Goal: Task Accomplishment & Management: Use online tool/utility

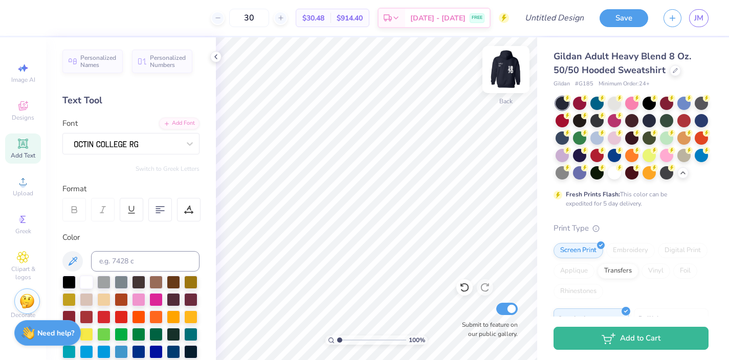
click at [506, 76] on img at bounding box center [505, 69] width 41 height 41
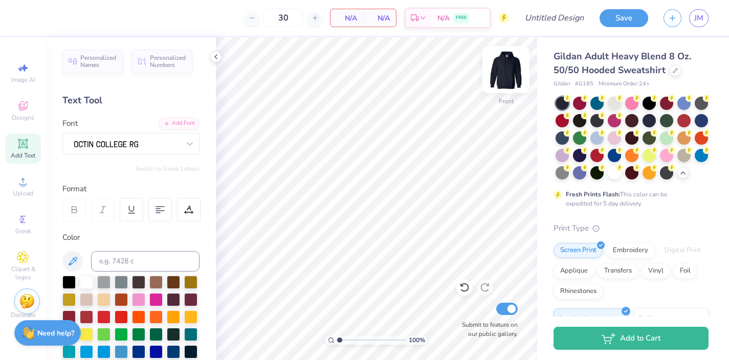
click at [508, 64] on img at bounding box center [505, 69] width 41 height 41
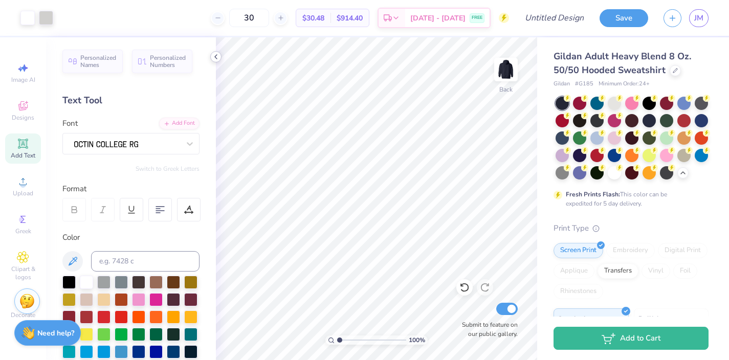
click at [216, 58] on polyline at bounding box center [216, 57] width 2 height 4
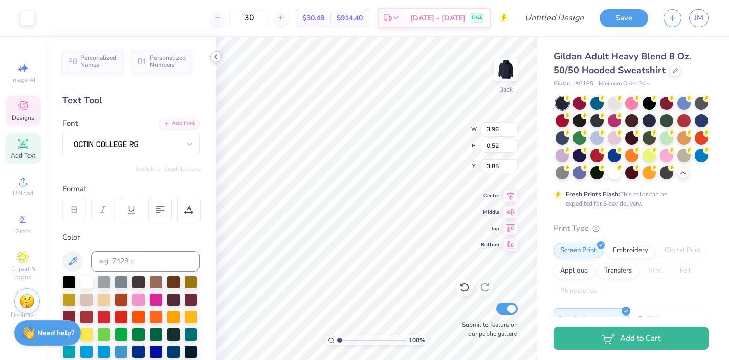
type input "3.96"
type input "0.52"
type textarea "Sigma delta tau,"
type input "3.85"
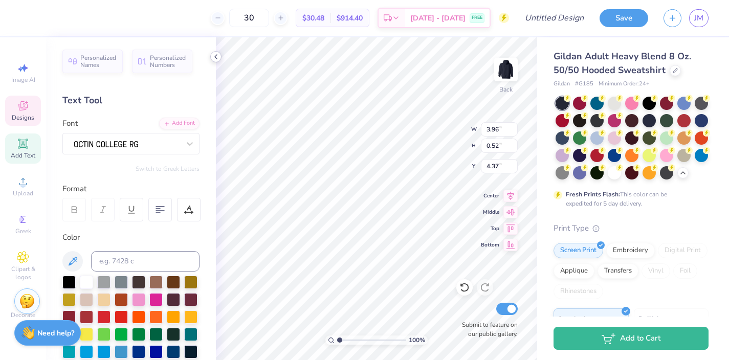
type input "0.44"
type input "4.37"
type textarea "shine as one"
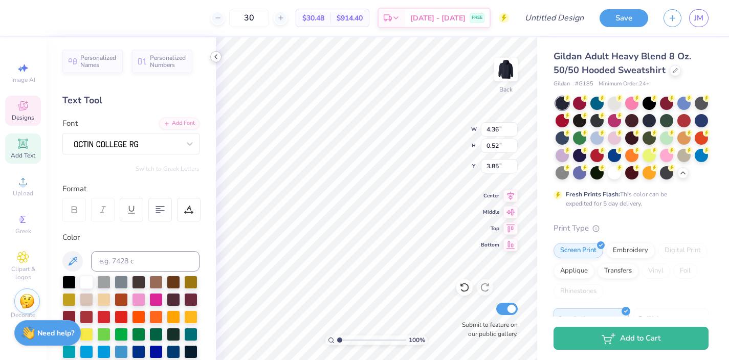
type input "2.23"
type input "0.44"
type input "5.73"
type textarea "fall"
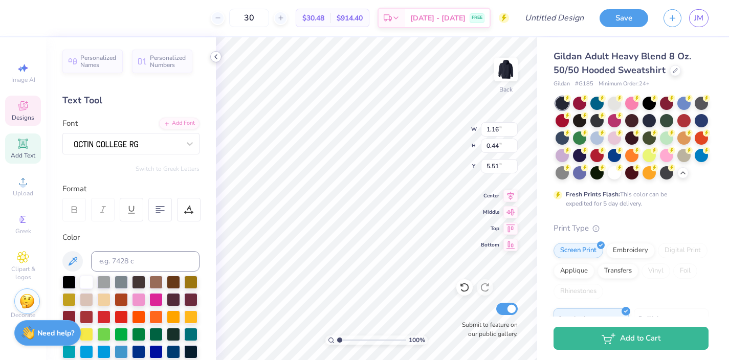
type input "5.51"
type textarea "fall 2025"
type input "1.29"
type input "6.26"
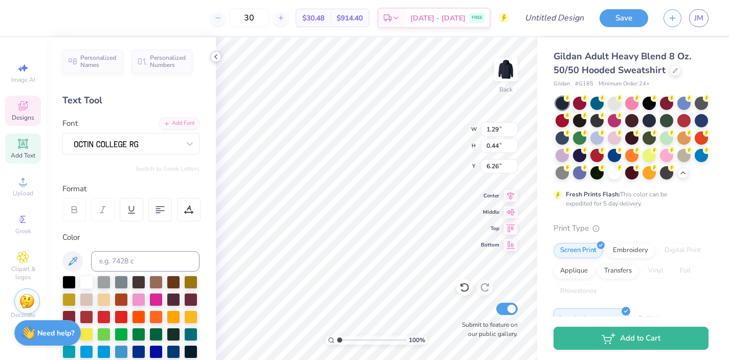
type textarea "Rutgers university"
type input "5.34"
type input "6.43"
type textarea "Sigma delta tau"
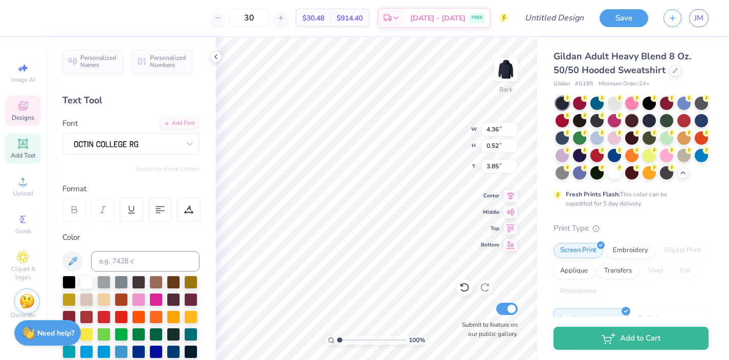
scroll to position [0, 3]
type input "2.05"
type input "9.53"
click at [463, 286] on icon at bounding box center [464, 287] width 10 height 10
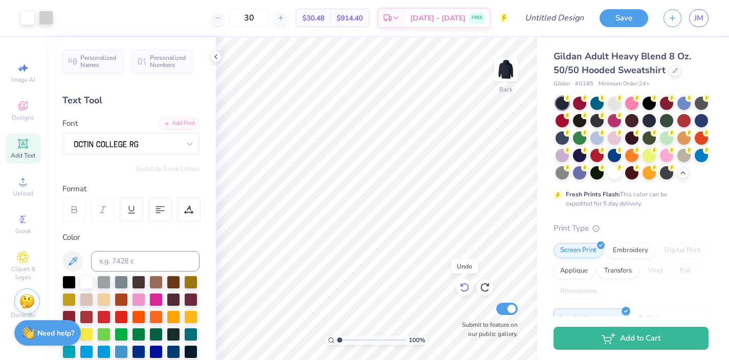
click at [463, 286] on icon at bounding box center [464, 287] width 10 height 10
click at [483, 288] on icon at bounding box center [485, 287] width 10 height 10
click at [27, 298] on img at bounding box center [26, 299] width 15 height 15
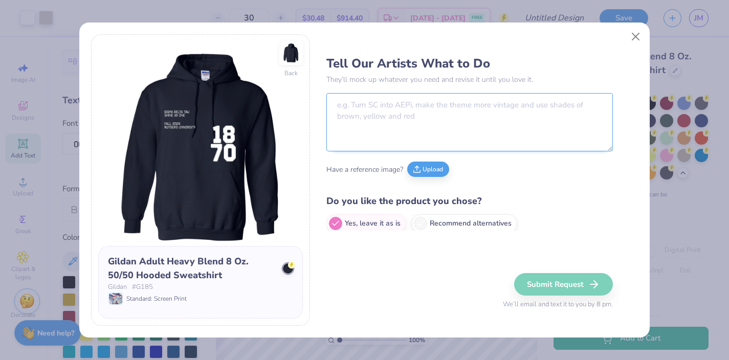
click at [367, 105] on textarea at bounding box center [469, 122] width 286 height 58
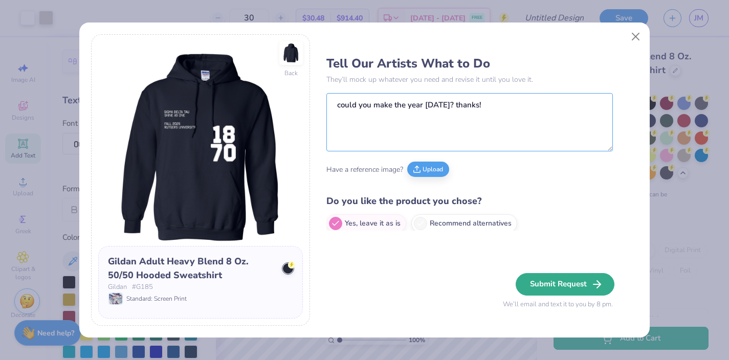
type textarea "could you make the year 1917? thanks!"
click at [539, 283] on button "Submit Request" at bounding box center [565, 284] width 99 height 23
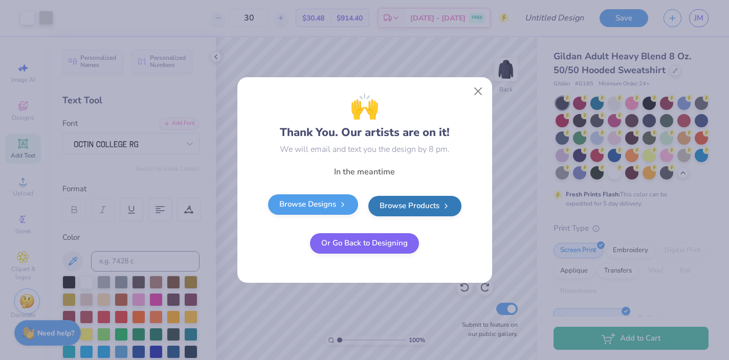
click at [342, 203] on polyline at bounding box center [343, 205] width 2 height 4
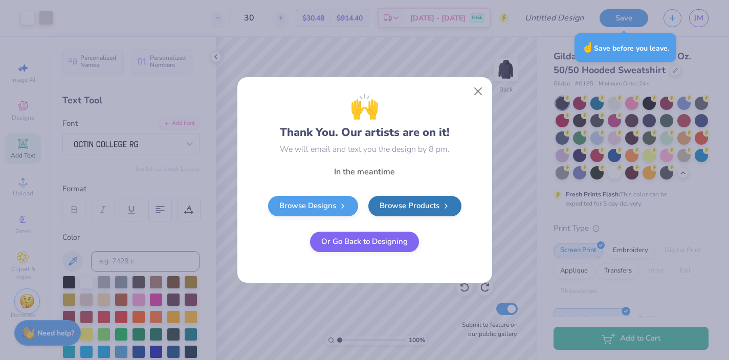
click at [376, 243] on button "Or Go Back to Designing" at bounding box center [364, 242] width 109 height 20
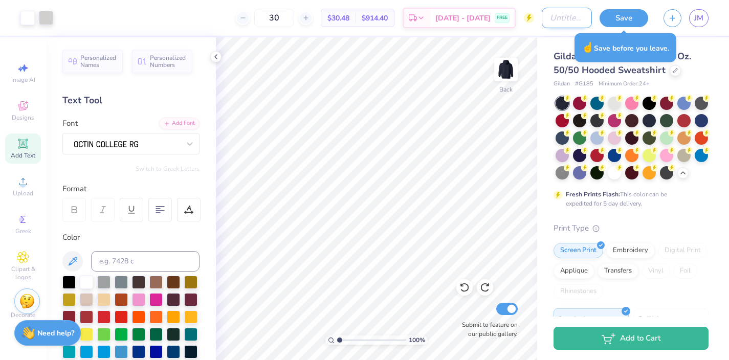
click at [556, 18] on input "Design Title" at bounding box center [567, 18] width 50 height 20
type input "1917"
click at [624, 21] on button "Save" at bounding box center [623, 17] width 49 height 18
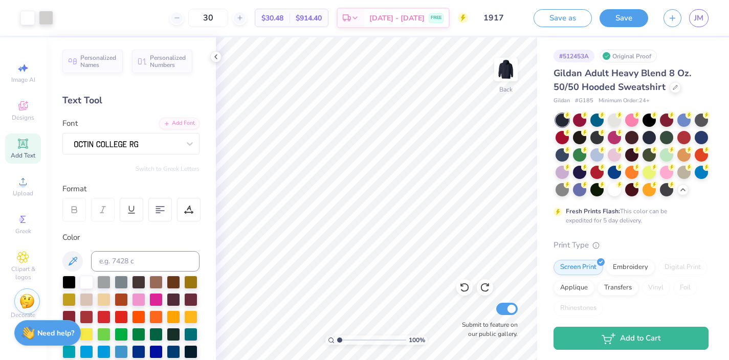
click at [708, 45] on div "Design Saved" at bounding box center [629, 62] width 177 height 35
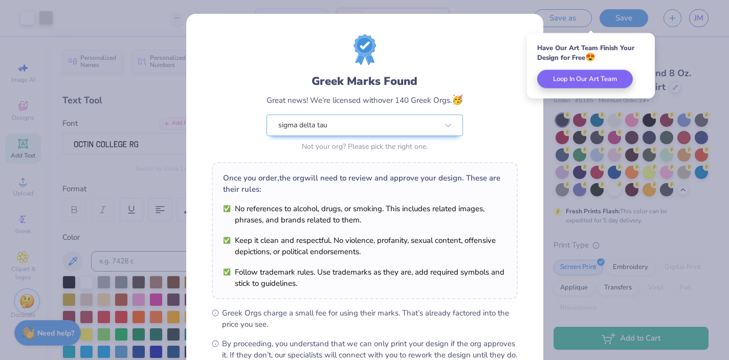
scroll to position [119, 0]
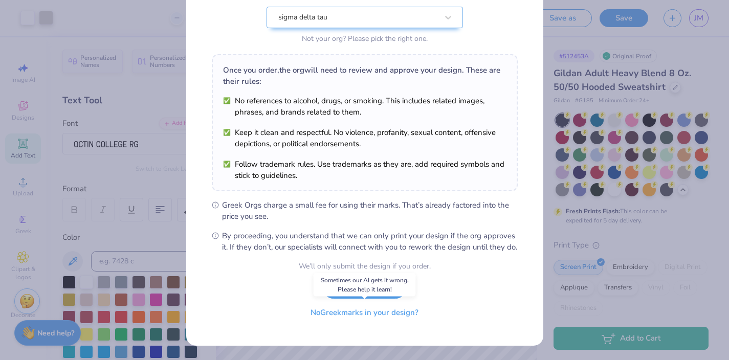
click at [379, 313] on button "No Greek marks in your design?" at bounding box center [364, 312] width 125 height 21
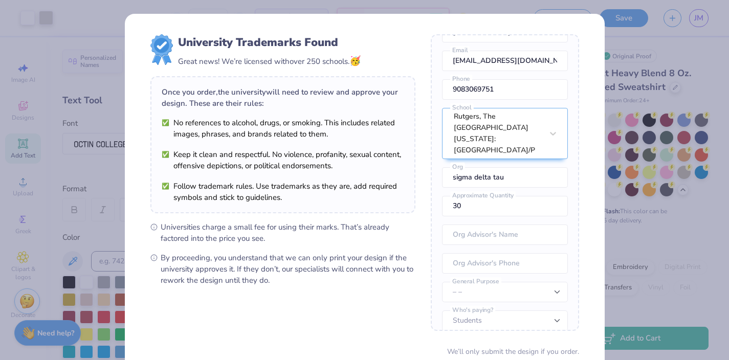
scroll to position [85, 0]
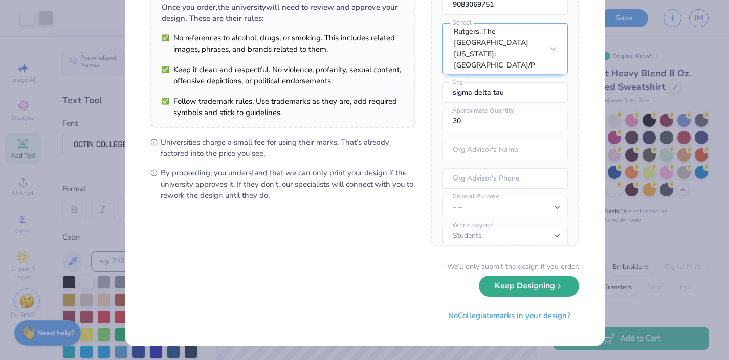
click at [513, 291] on button "Keep Designing" at bounding box center [529, 286] width 100 height 21
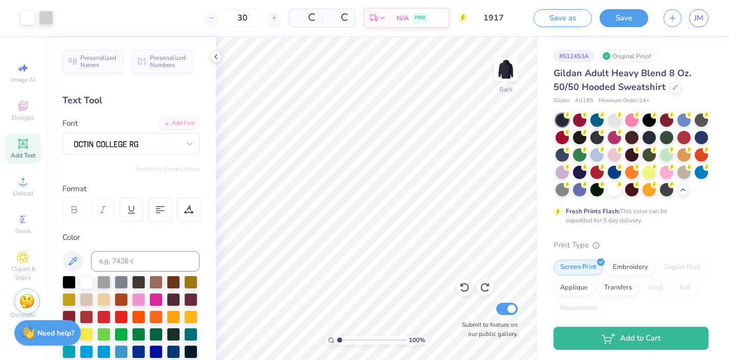
scroll to position [0, 0]
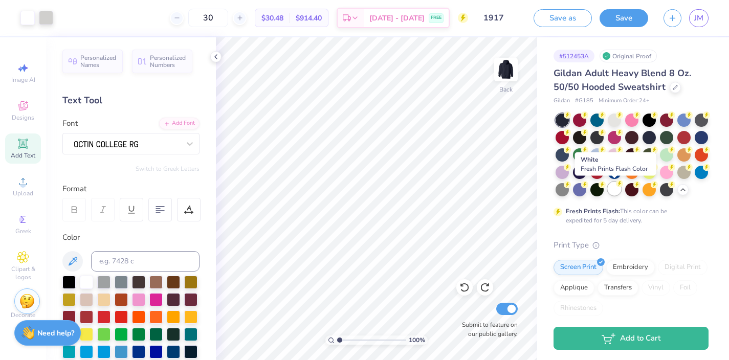
click at [612, 190] on div at bounding box center [614, 188] width 13 height 13
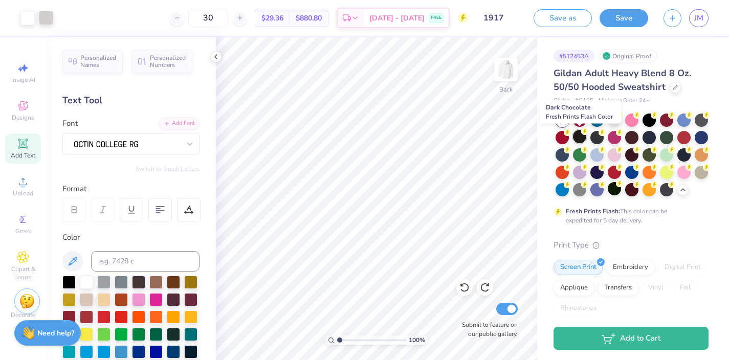
click at [578, 134] on div at bounding box center [579, 136] width 13 height 13
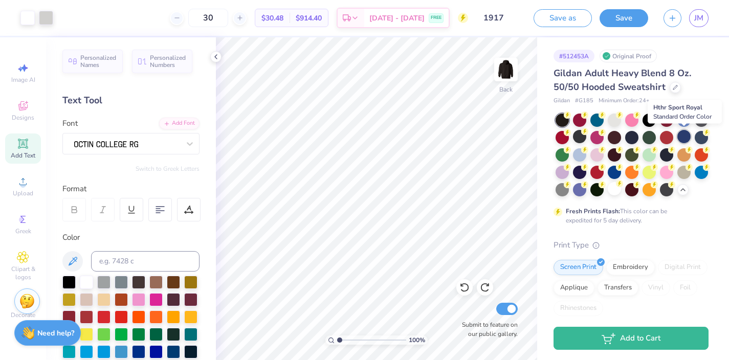
click at [681, 138] on div at bounding box center [683, 136] width 13 height 13
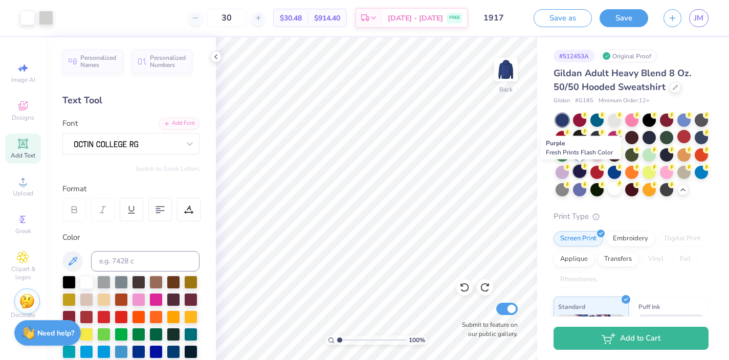
click at [581, 172] on div at bounding box center [579, 171] width 13 height 13
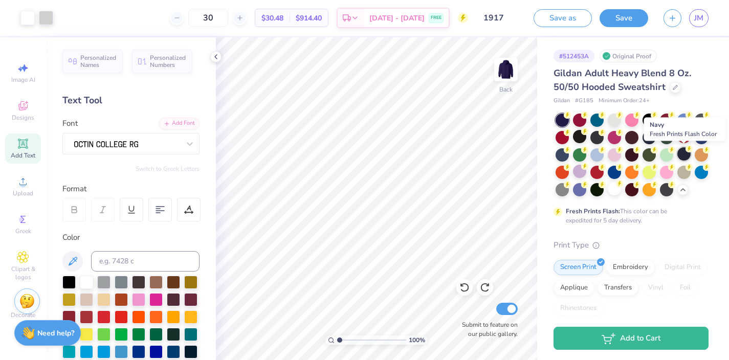
click at [683, 152] on div at bounding box center [683, 153] width 13 height 13
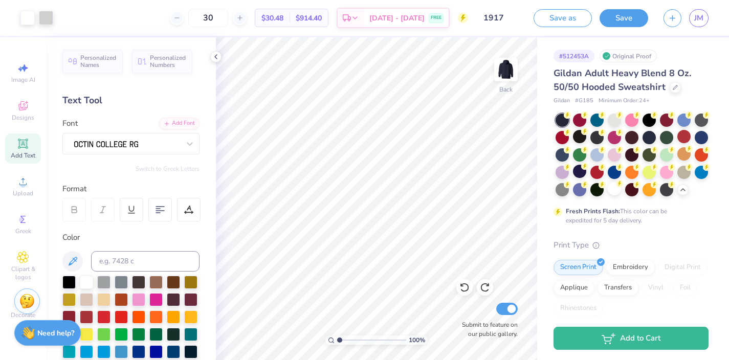
type input "1.92"
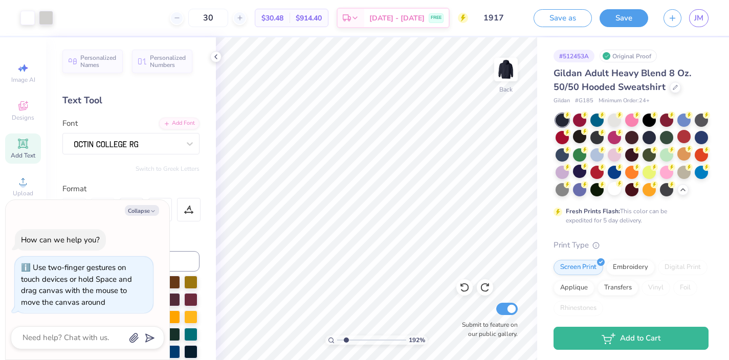
type textarea "x"
type input "1"
drag, startPoint x: 340, startPoint y: 341, endPoint x: 303, endPoint y: 337, distance: 36.6
click at [337, 337] on input "range" at bounding box center [371, 340] width 69 height 9
click at [615, 190] on div at bounding box center [614, 188] width 13 height 13
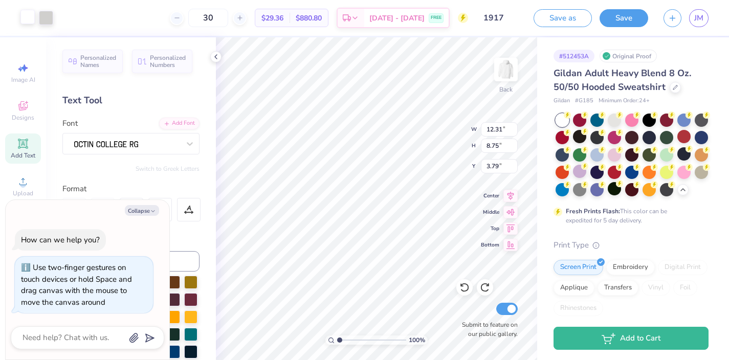
click at [28, 16] on div at bounding box center [27, 17] width 14 height 14
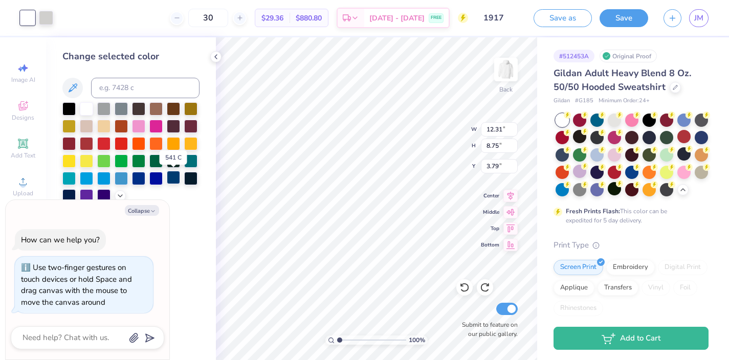
click at [175, 180] on div at bounding box center [173, 177] width 13 height 13
click at [67, 192] on div at bounding box center [68, 194] width 13 height 13
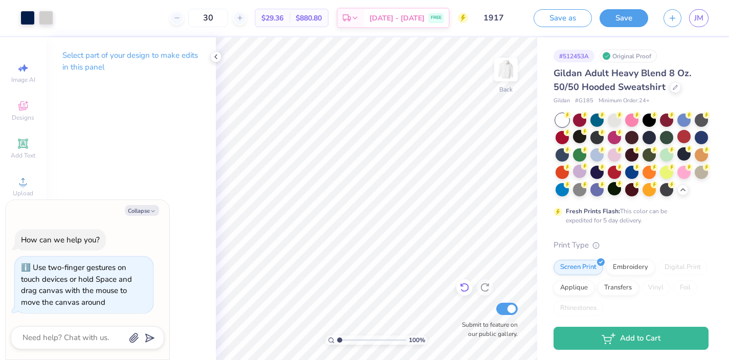
click at [464, 290] on icon at bounding box center [464, 287] width 10 height 10
click at [650, 139] on div at bounding box center [648, 136] width 13 height 13
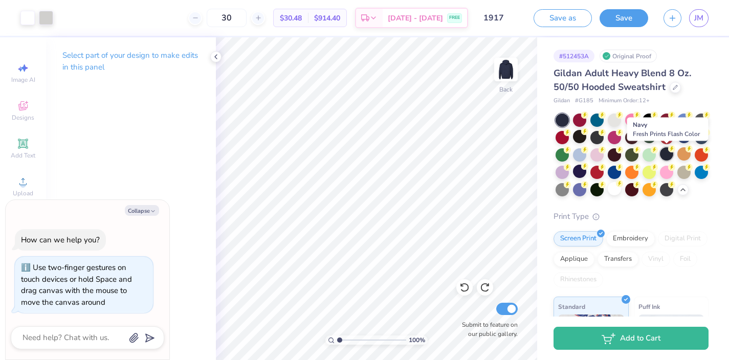
click at [663, 156] on div at bounding box center [666, 153] width 13 height 13
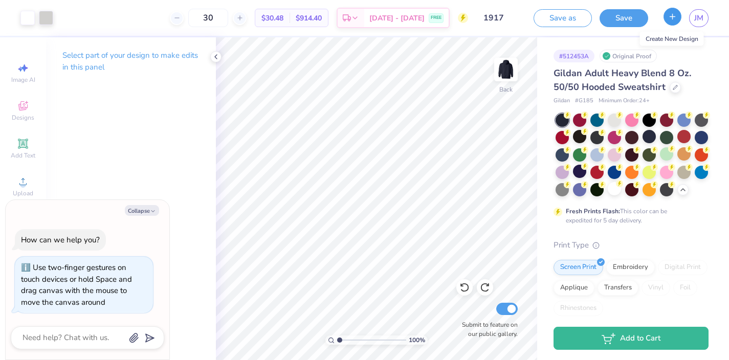
click at [674, 19] on icon "button" at bounding box center [672, 16] width 9 height 9
click at [147, 210] on button "Collapse" at bounding box center [142, 210] width 34 height 11
type textarea "x"
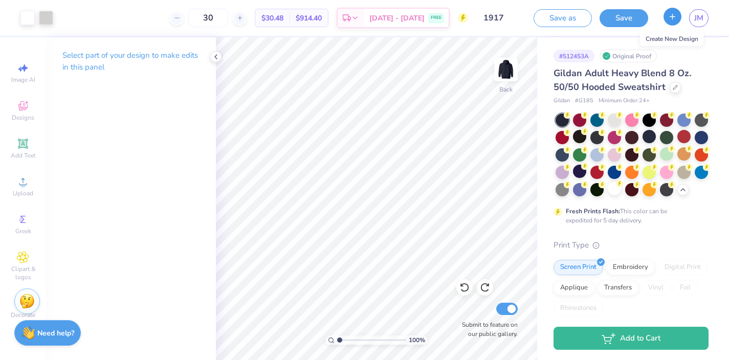
click at [672, 19] on icon "button" at bounding box center [672, 16] width 9 height 9
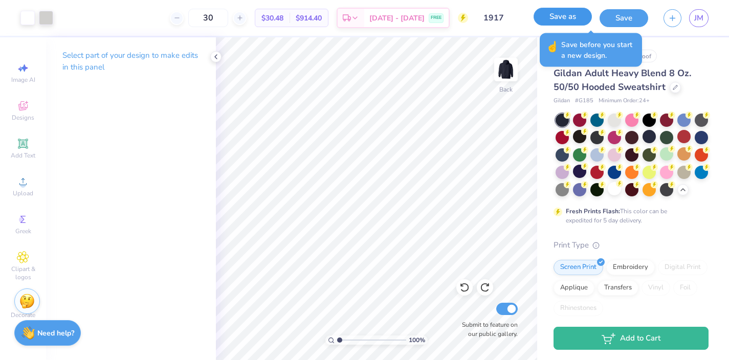
click at [551, 20] on button "Save as" at bounding box center [562, 17] width 58 height 18
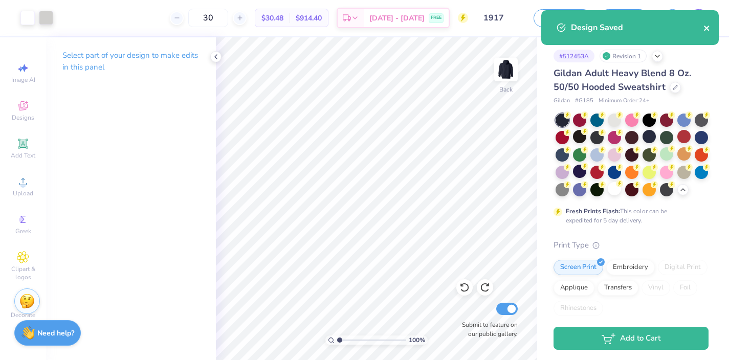
click at [705, 31] on icon "close" at bounding box center [706, 28] width 7 height 8
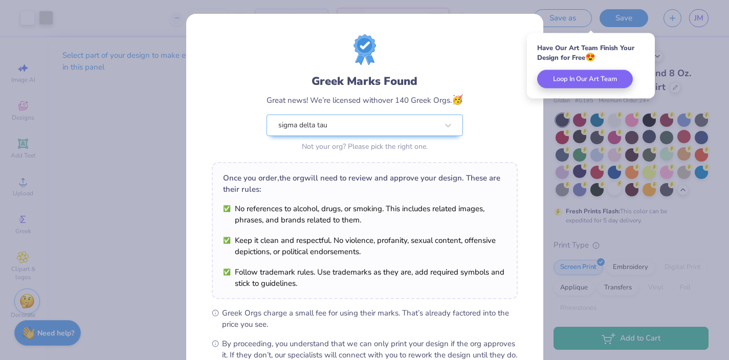
scroll to position [119, 0]
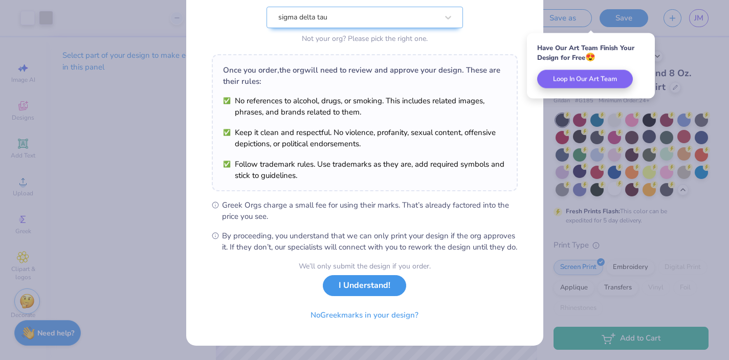
click at [370, 293] on button "I Understand!" at bounding box center [364, 285] width 83 height 21
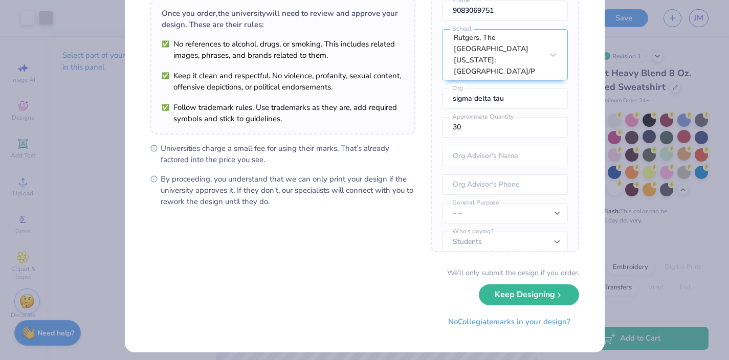
scroll to position [85, 0]
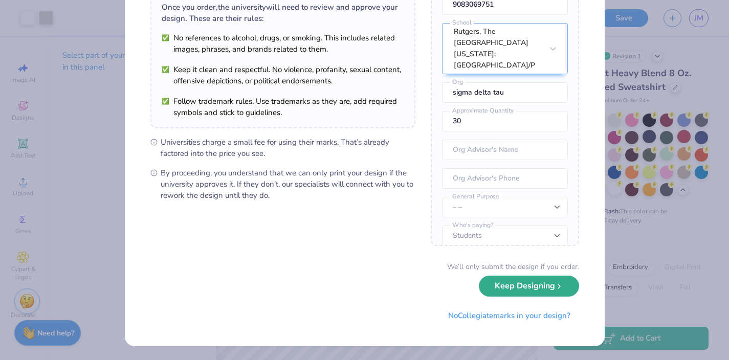
click at [514, 287] on button "Keep Designing" at bounding box center [529, 286] width 100 height 21
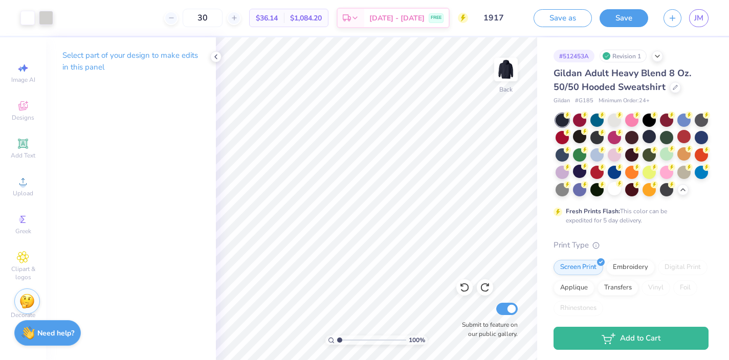
scroll to position [0, 0]
click at [669, 24] on button "button" at bounding box center [672, 17] width 18 height 18
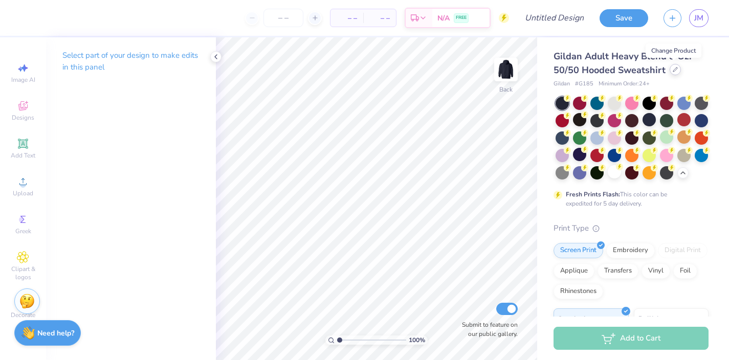
click at [673, 68] on icon at bounding box center [675, 70] width 4 height 4
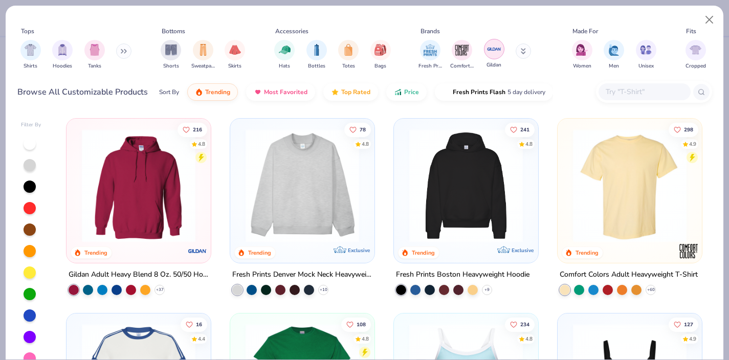
click at [491, 46] on img "filter for Gildan" at bounding box center [493, 48] width 15 height 15
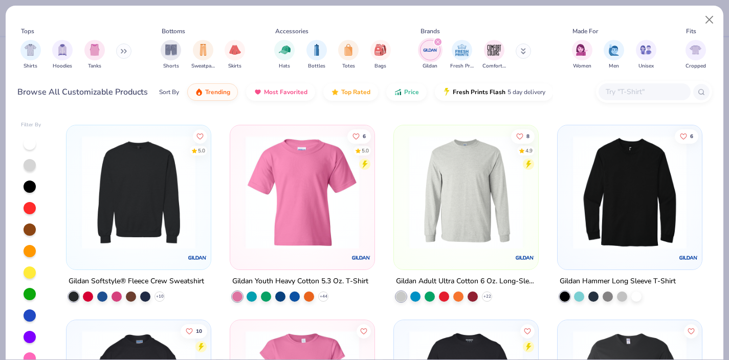
scroll to position [761, 0]
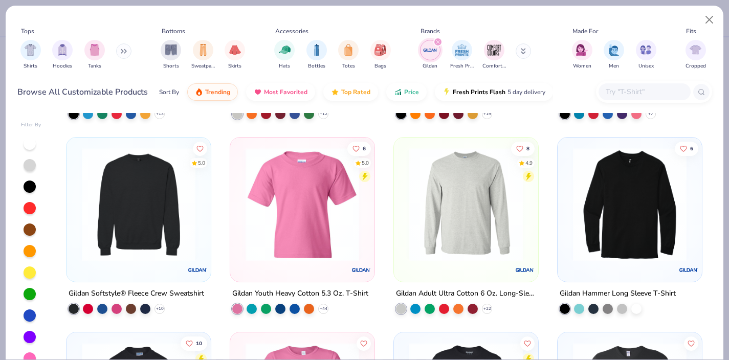
click at [170, 183] on img at bounding box center [139, 205] width 124 height 114
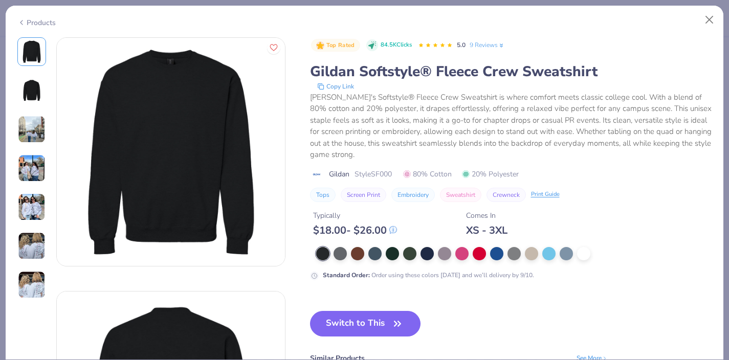
click at [27, 207] on img at bounding box center [32, 207] width 28 height 28
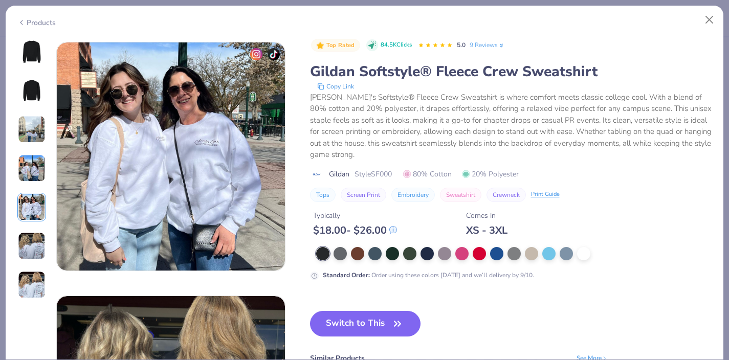
scroll to position [1015, 0]
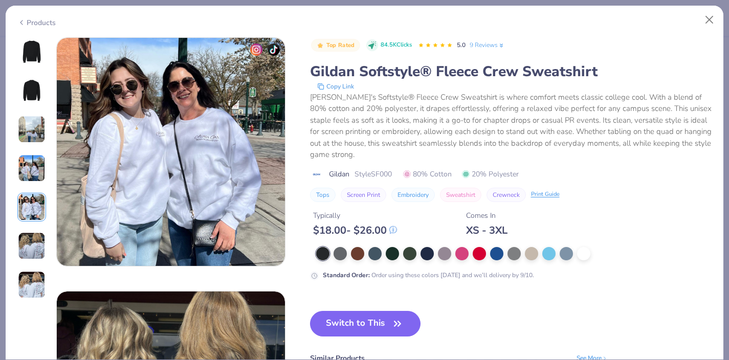
click at [22, 20] on icon at bounding box center [21, 22] width 8 height 12
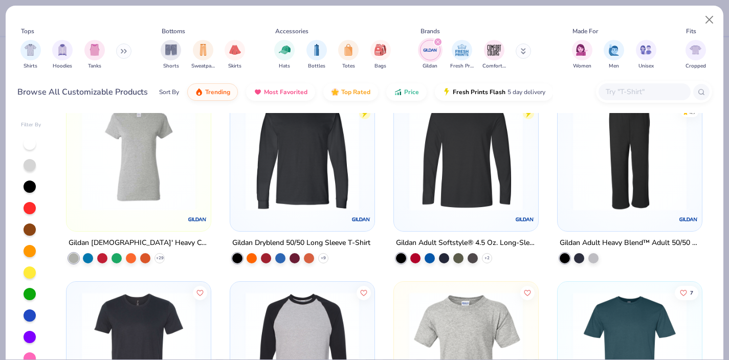
scroll to position [1159, 0]
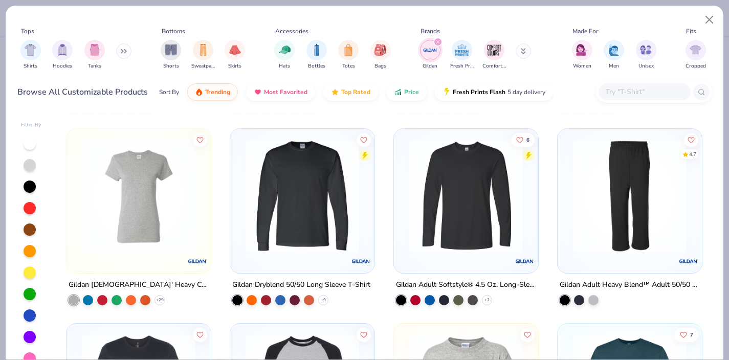
click at [629, 161] on div at bounding box center [505, 196] width 371 height 114
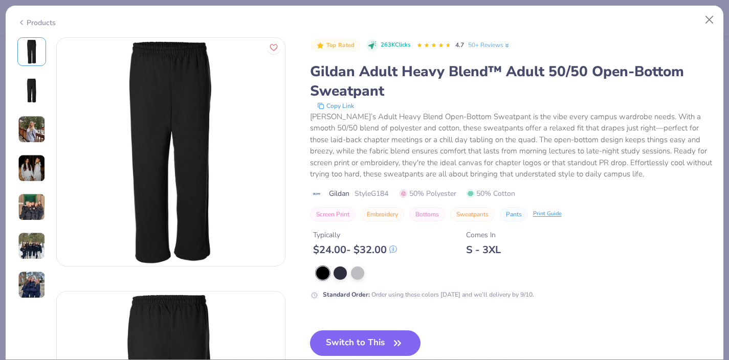
click at [31, 130] on img at bounding box center [32, 130] width 28 height 28
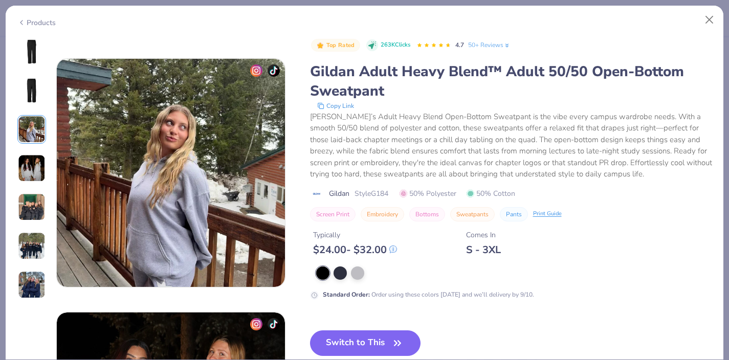
click at [33, 173] on img at bounding box center [32, 168] width 28 height 28
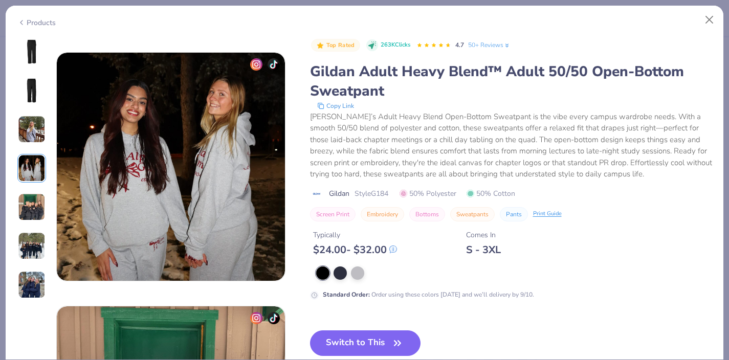
scroll to position [761, 0]
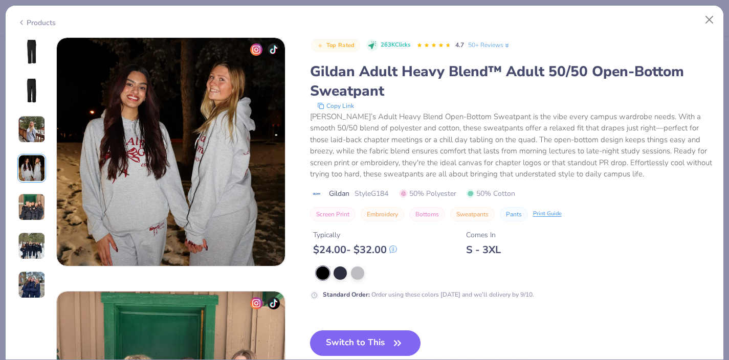
click at [34, 240] on img at bounding box center [32, 246] width 28 height 28
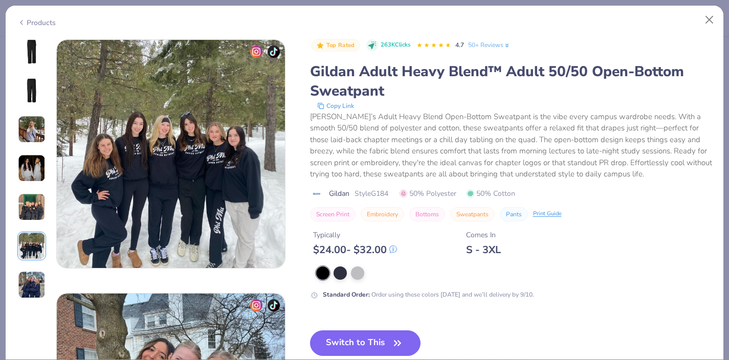
scroll to position [1268, 0]
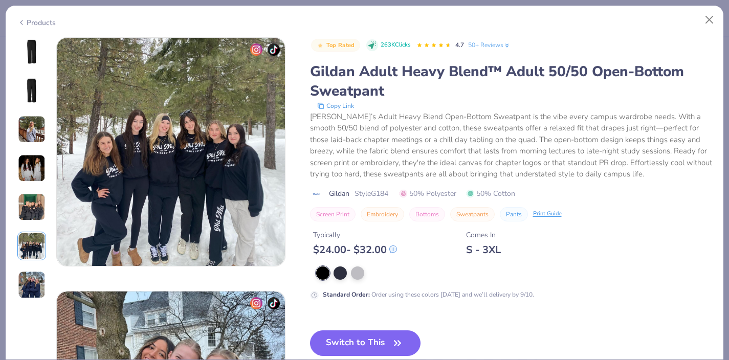
click at [31, 280] on img at bounding box center [32, 285] width 28 height 28
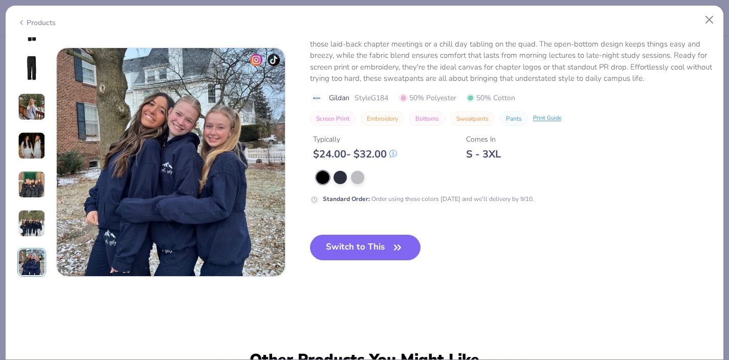
scroll to position [1522, 0]
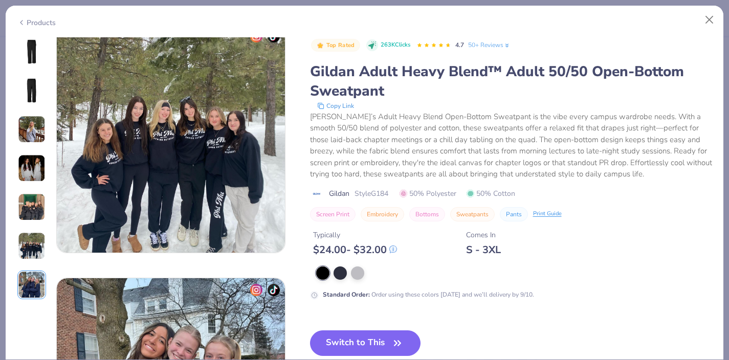
click at [32, 50] on img at bounding box center [31, 51] width 25 height 25
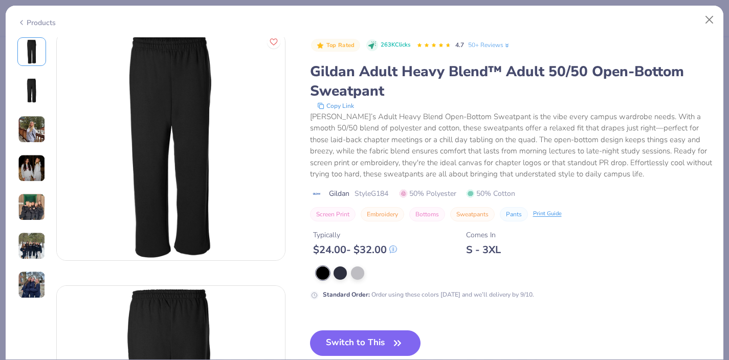
scroll to position [0, 0]
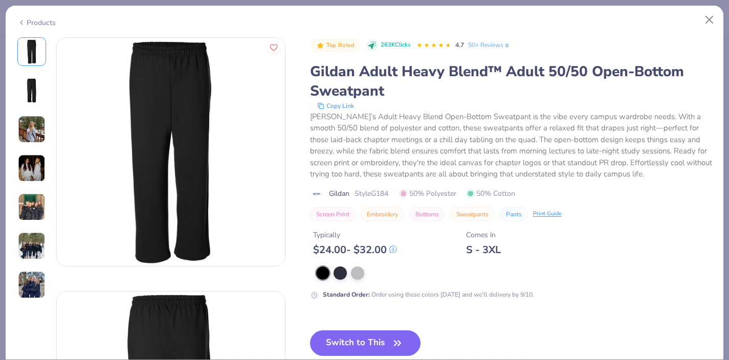
click at [28, 85] on img at bounding box center [31, 90] width 25 height 25
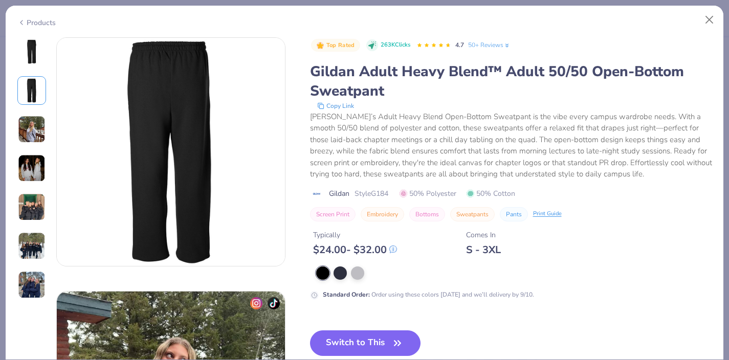
scroll to position [254, 0]
click at [339, 273] on div at bounding box center [339, 271] width 13 height 13
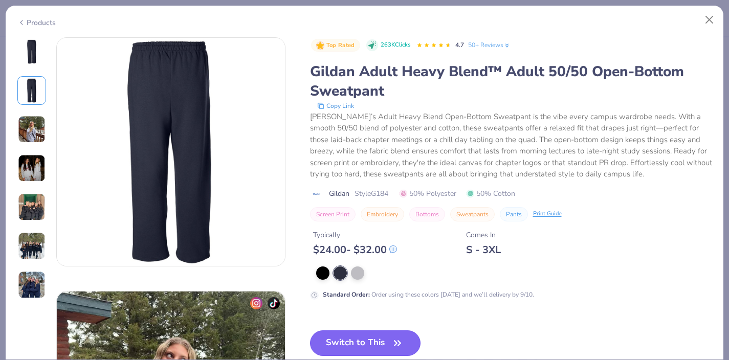
click at [349, 342] on button "Switch to This" at bounding box center [365, 343] width 111 height 26
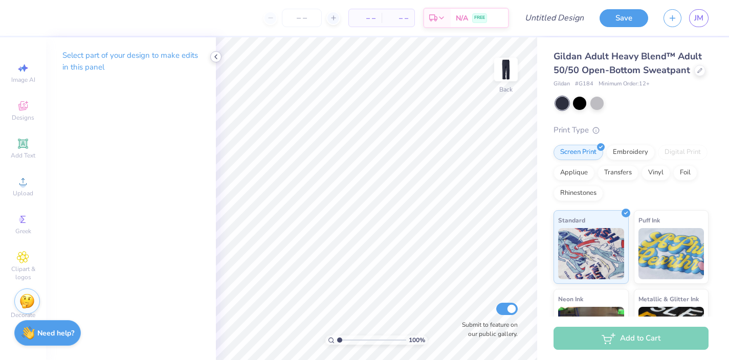
click at [219, 59] on icon at bounding box center [216, 57] width 8 height 8
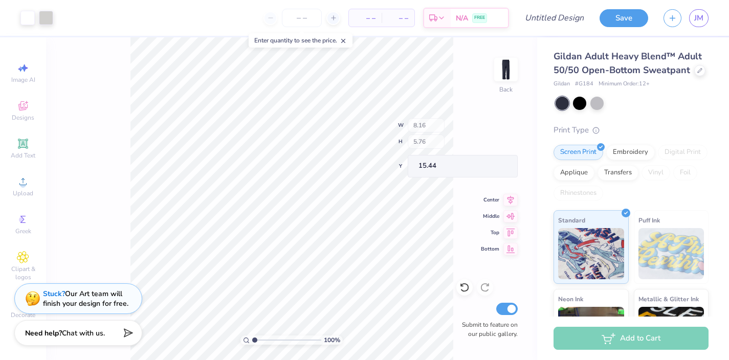
type input "2.27"
click at [291, 16] on input "number" at bounding box center [302, 18] width 40 height 18
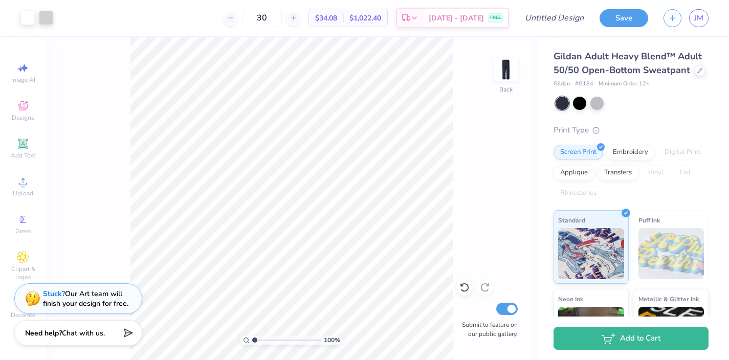
type input "30"
click at [465, 287] on icon at bounding box center [464, 287] width 10 height 10
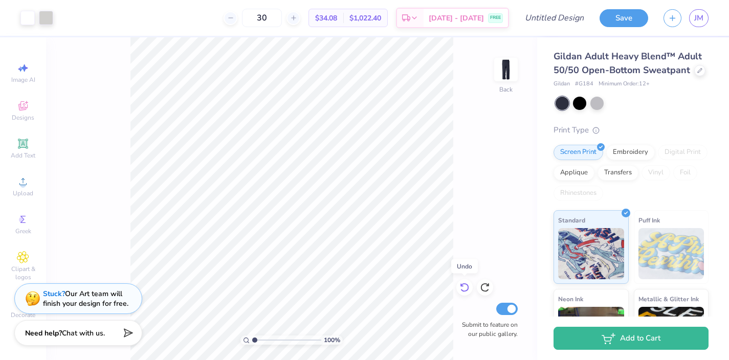
click at [465, 287] on icon at bounding box center [464, 287] width 10 height 10
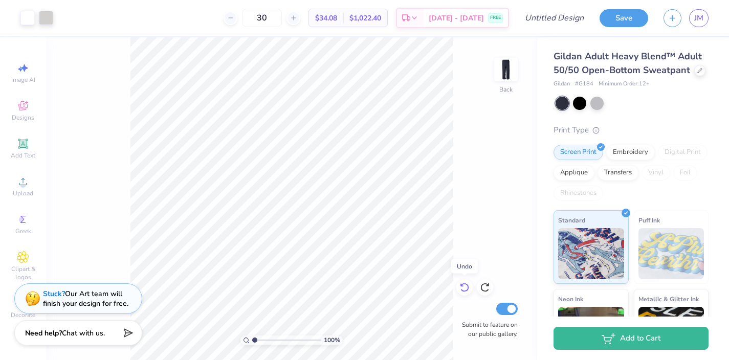
click at [465, 287] on div "100 % Back Submit to feature on our public gallery." at bounding box center [291, 198] width 491 height 323
type input "6.46"
type input "4.56"
click at [486, 163] on input "16.63" at bounding box center [499, 166] width 37 height 14
type input "2.01"
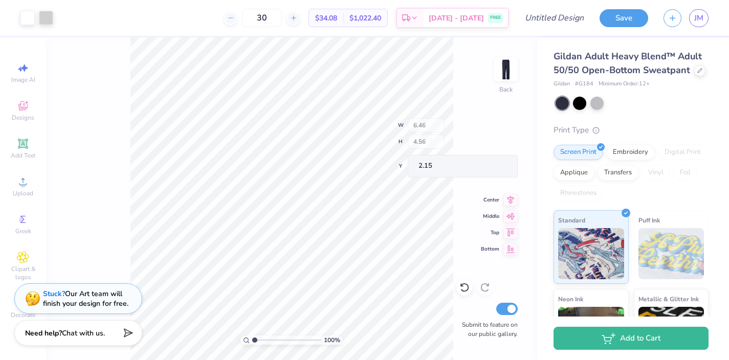
type input "2.15"
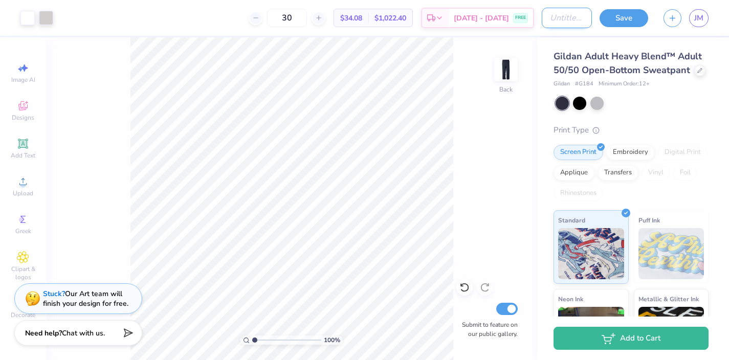
click at [546, 21] on input "Design Title" at bounding box center [567, 18] width 50 height 20
type input "1917 pants"
click at [619, 18] on button "Save" at bounding box center [623, 17] width 49 height 18
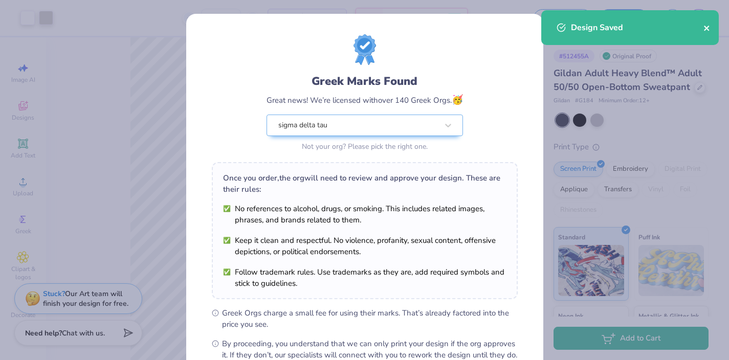
click at [708, 28] on icon "close" at bounding box center [706, 28] width 7 height 8
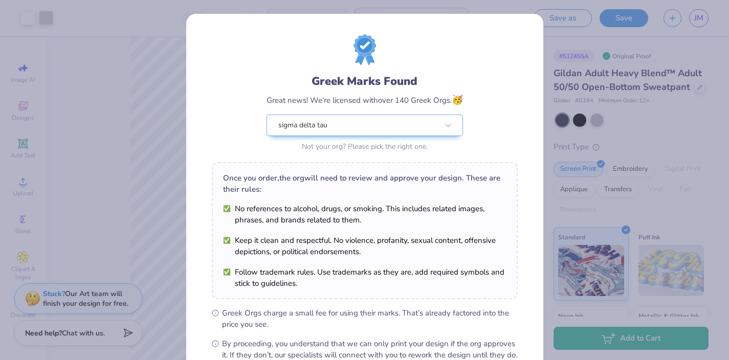
scroll to position [119, 0]
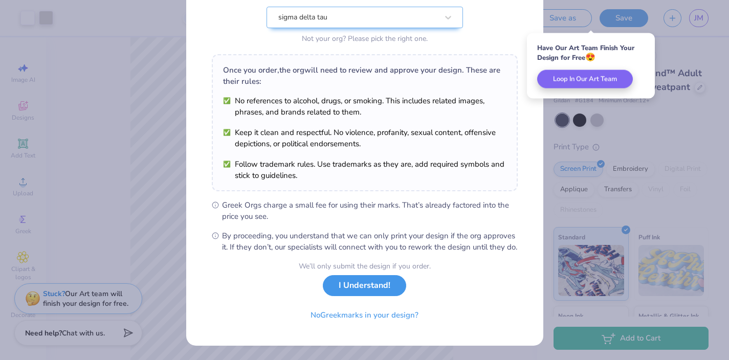
click at [380, 293] on button "I Understand!" at bounding box center [364, 285] width 83 height 21
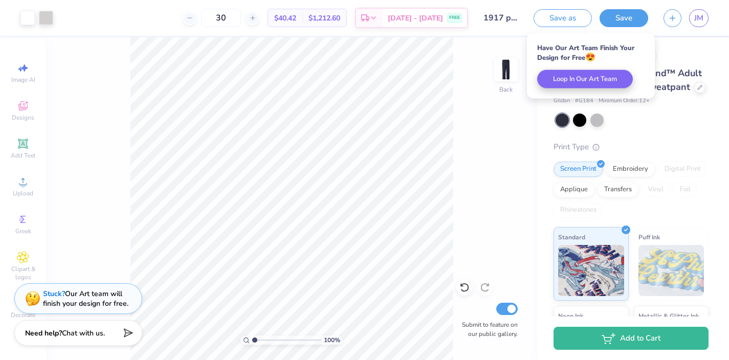
scroll to position [0, 0]
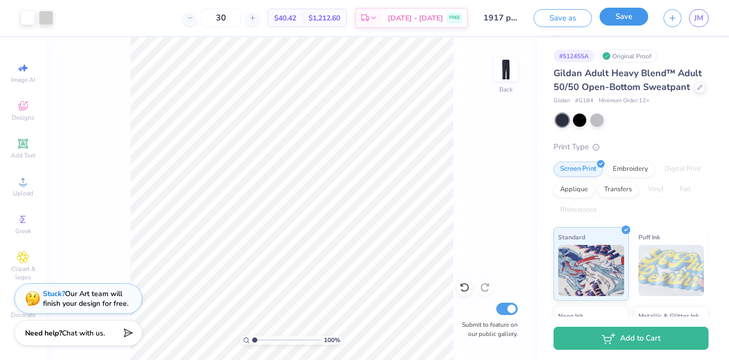
click at [631, 16] on button "Save" at bounding box center [623, 17] width 49 height 18
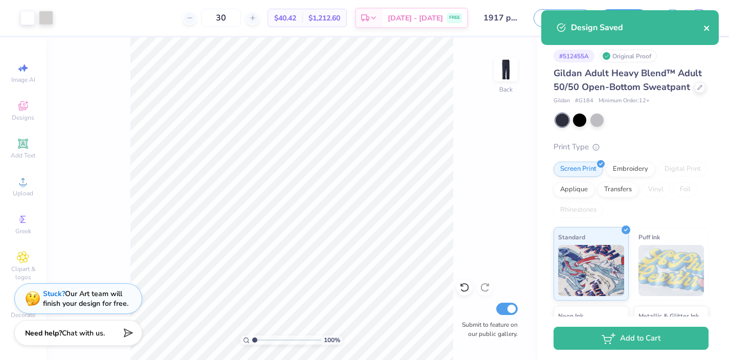
click at [705, 28] on icon "close" at bounding box center [706, 28] width 5 height 5
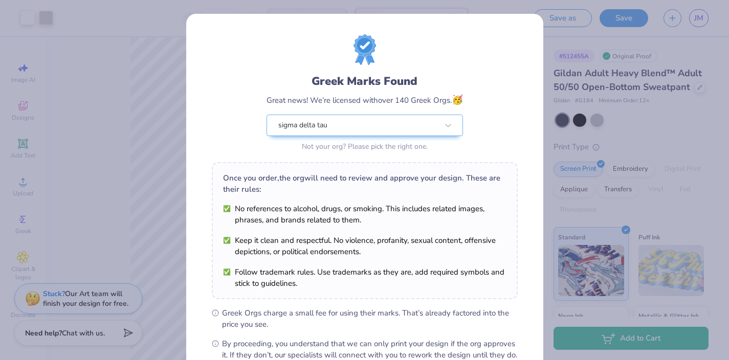
scroll to position [119, 0]
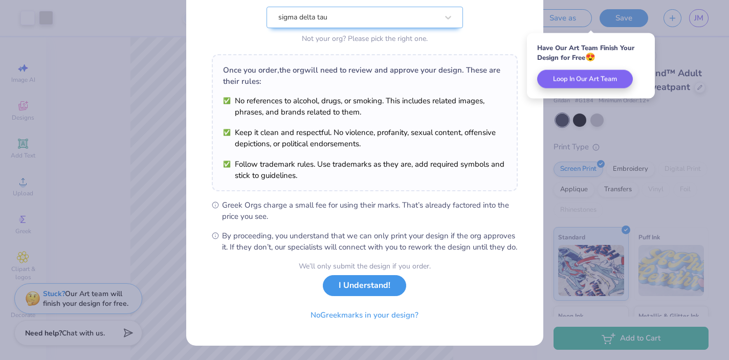
click at [366, 284] on button "I Understand!" at bounding box center [364, 285] width 83 height 21
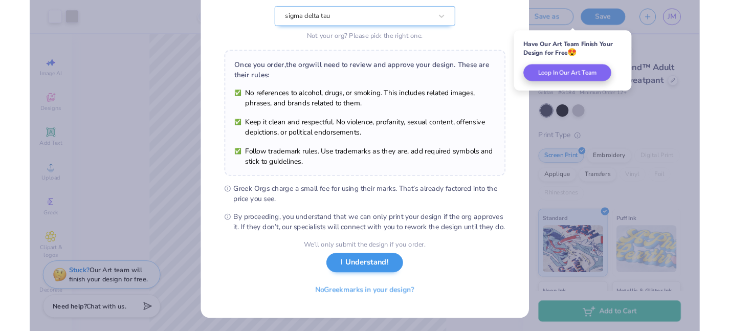
scroll to position [0, 0]
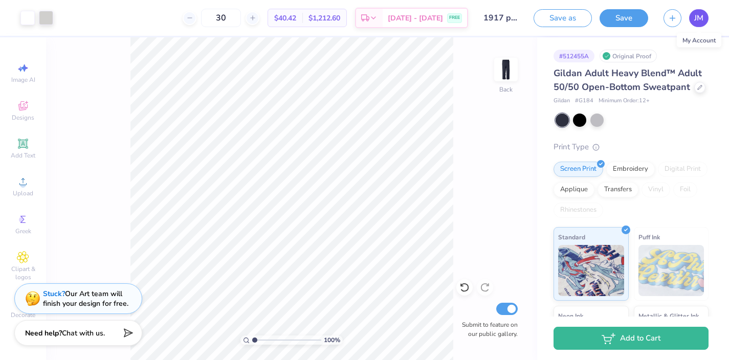
click at [699, 16] on span "JM" at bounding box center [698, 18] width 9 height 12
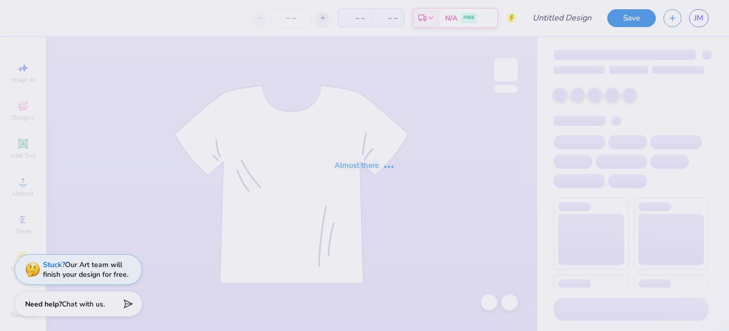
type input "fall"
type input "30"
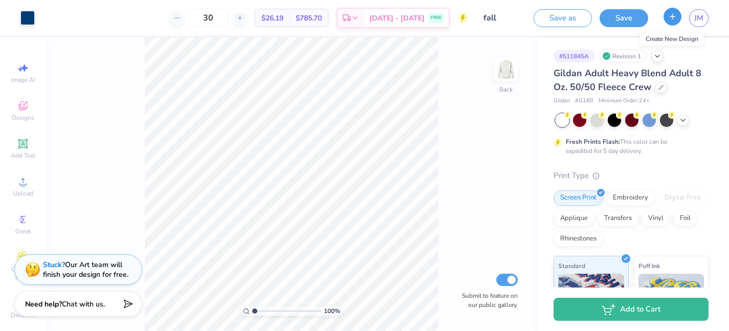
click at [675, 17] on icon "button" at bounding box center [672, 16] width 9 height 9
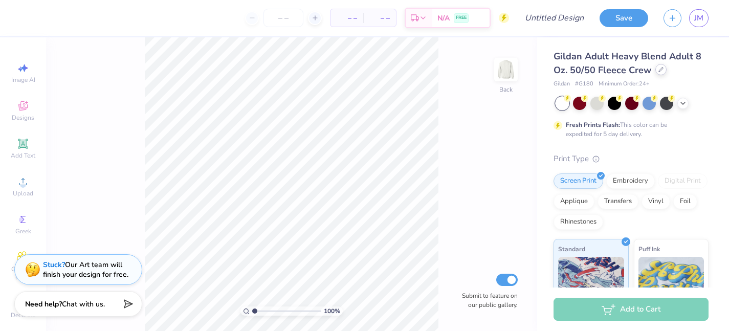
click at [661, 72] on icon at bounding box center [660, 69] width 5 height 5
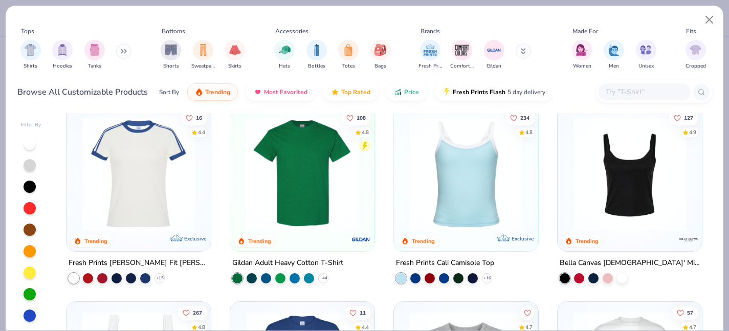
scroll to position [206, 0]
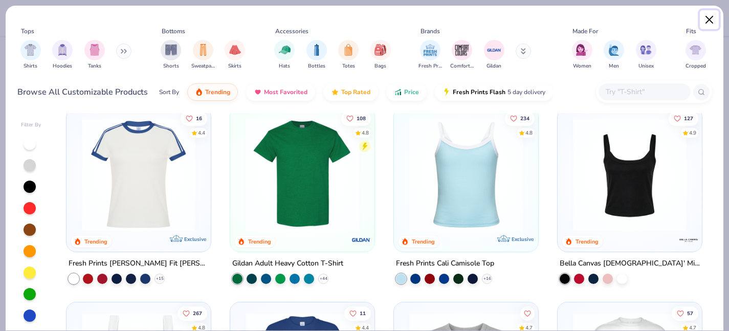
click at [710, 18] on button "Close" at bounding box center [709, 19] width 19 height 19
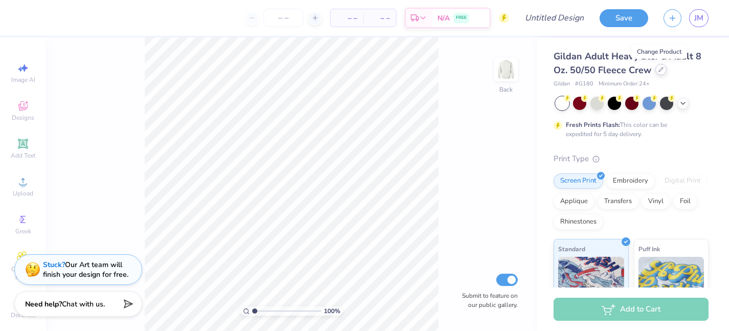
click at [658, 71] on icon at bounding box center [660, 69] width 5 height 5
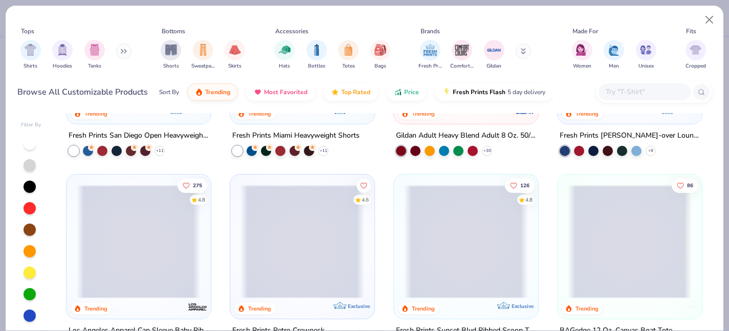
scroll to position [525, 0]
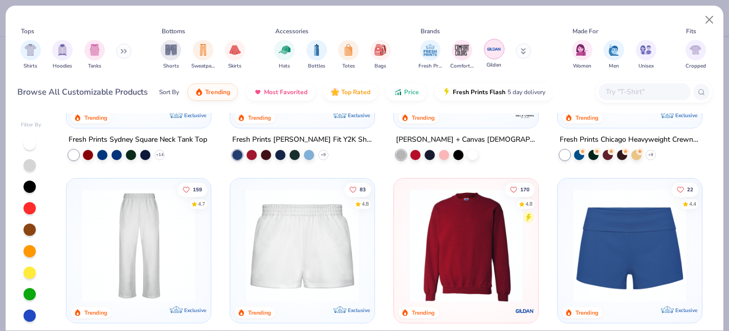
click at [494, 48] on img "filter for Gildan" at bounding box center [493, 48] width 15 height 15
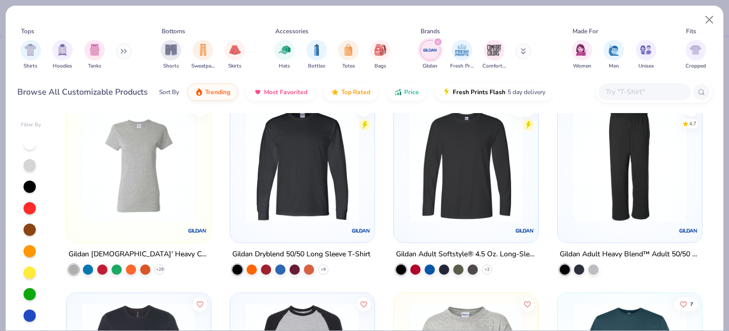
scroll to position [1122, 0]
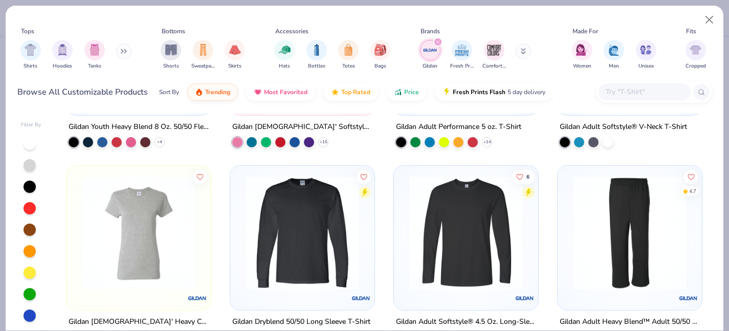
click at [622, 226] on img at bounding box center [630, 233] width 124 height 114
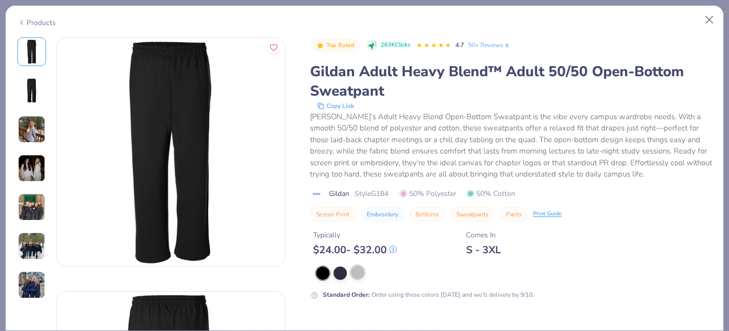
click at [357, 270] on div at bounding box center [357, 271] width 13 height 13
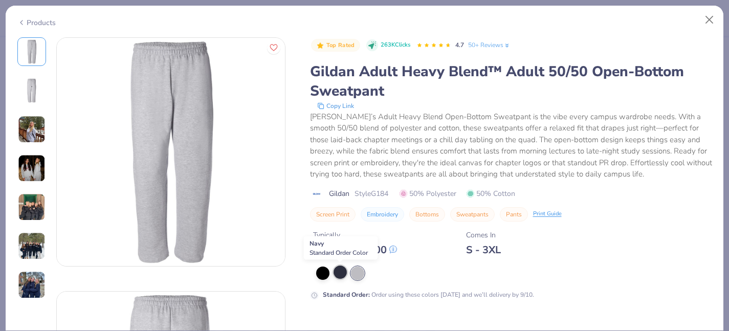
click at [340, 270] on div at bounding box center [339, 271] width 13 height 13
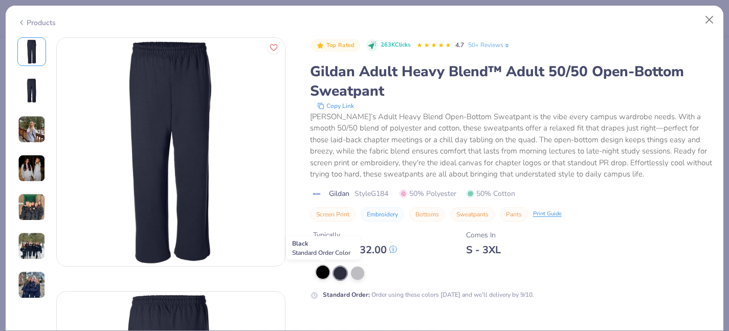
click at [318, 273] on div at bounding box center [322, 271] width 13 height 13
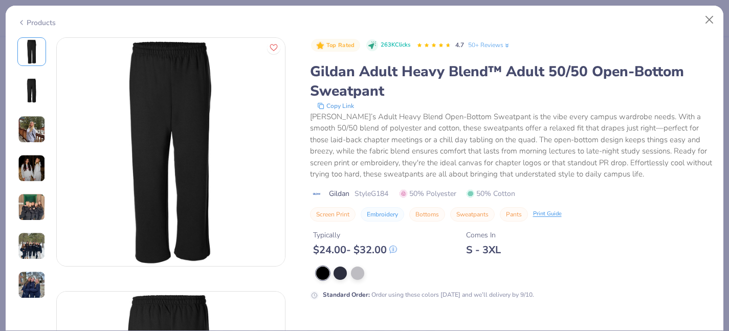
click at [33, 18] on div "Products" at bounding box center [36, 22] width 38 height 11
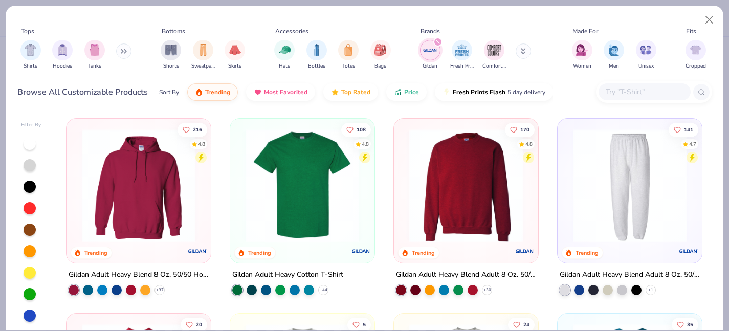
click at [644, 164] on img at bounding box center [630, 186] width 124 height 114
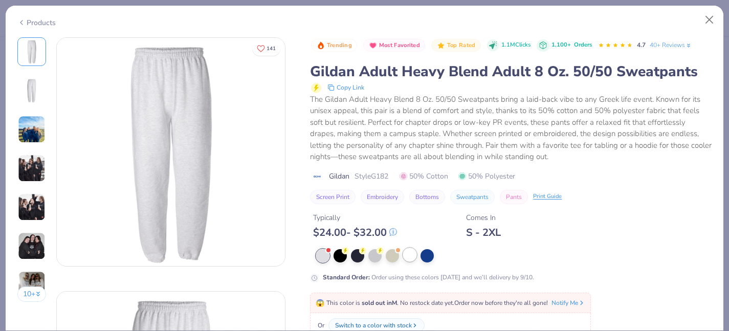
click at [408, 253] on div at bounding box center [409, 254] width 13 height 13
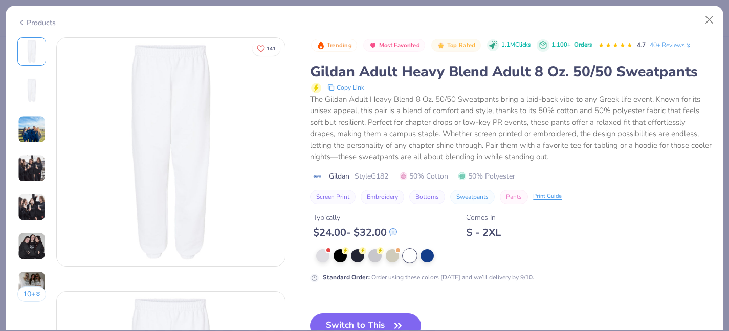
scroll to position [39, 0]
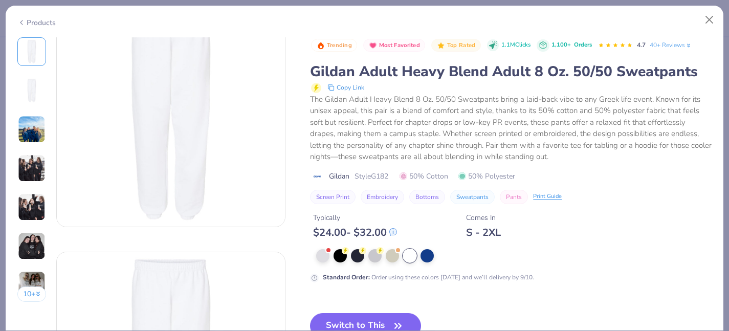
drag, startPoint x: 372, startPoint y: 317, endPoint x: 368, endPoint y: 294, distance: 23.9
click at [373, 317] on button "Switch to This" at bounding box center [365, 326] width 111 height 26
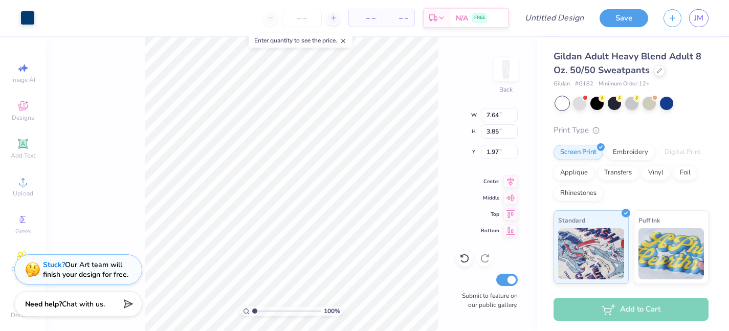
type input "1.97"
type input "6.63"
type input "2.06"
type input "2.24"
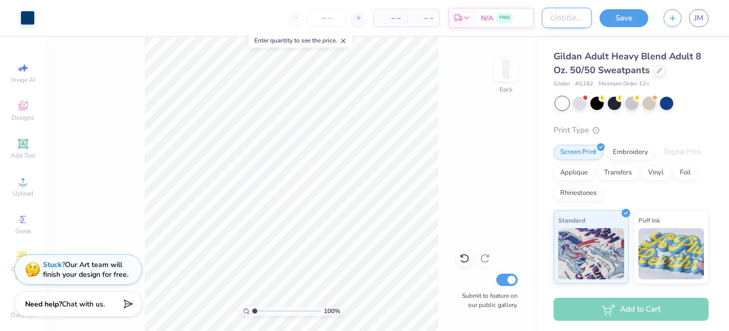
click at [556, 19] on input "Design Title" at bounding box center [567, 18] width 50 height 20
type input "patchwork pants"
click at [621, 19] on button "Save" at bounding box center [623, 17] width 49 height 18
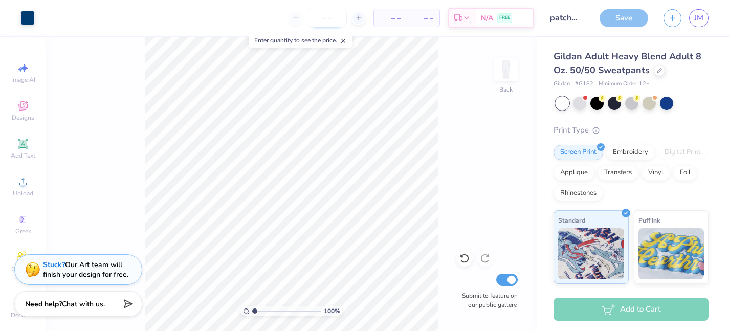
click at [319, 20] on input "number" at bounding box center [327, 18] width 40 height 18
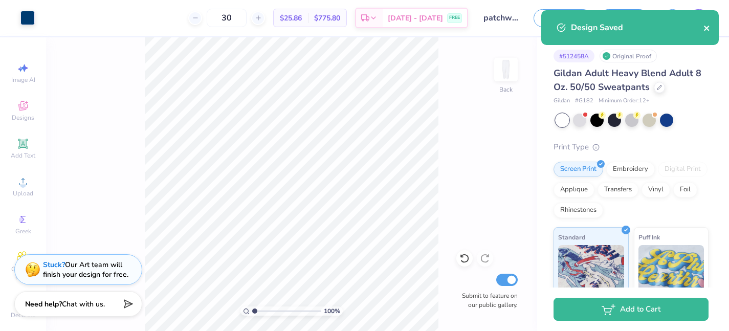
type input "30"
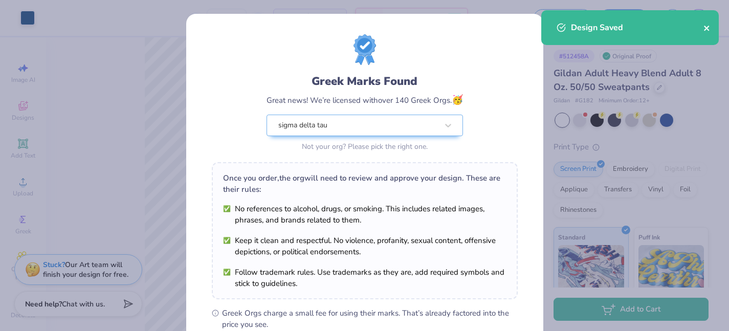
click at [709, 29] on icon "close" at bounding box center [706, 28] width 7 height 8
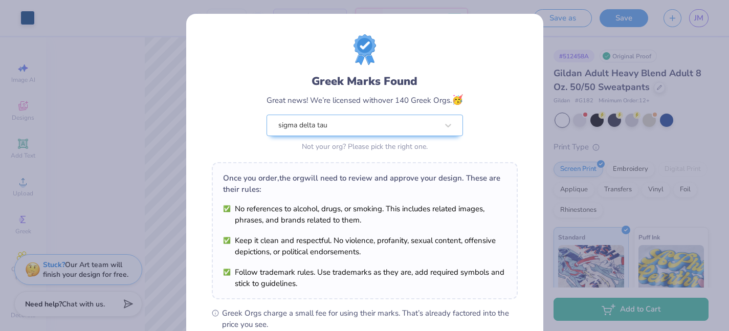
scroll to position [148, 0]
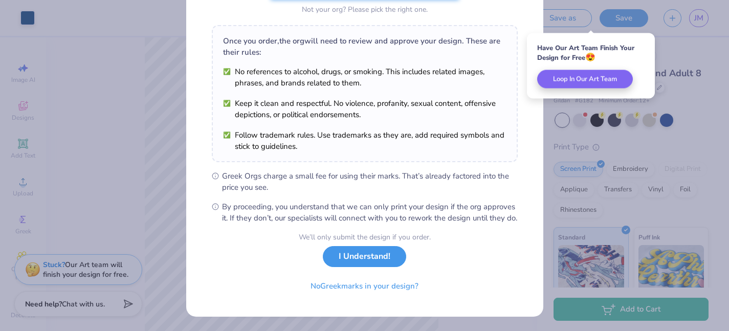
click at [373, 261] on button "I Understand!" at bounding box center [364, 256] width 83 height 21
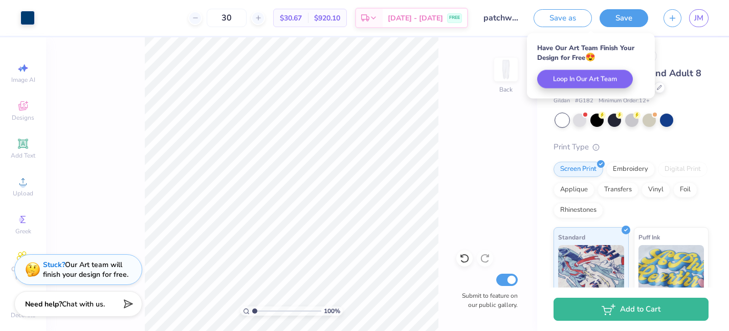
click at [485, 142] on div "100 % Back Submit to feature on our public gallery." at bounding box center [291, 184] width 491 height 294
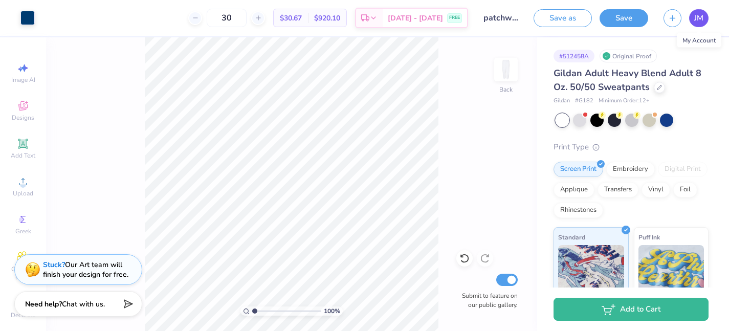
click at [698, 14] on span "JM" at bounding box center [698, 18] width 9 height 12
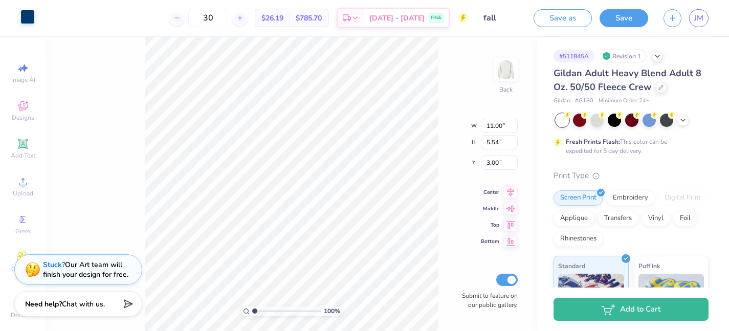
click at [26, 20] on div at bounding box center [27, 17] width 14 height 14
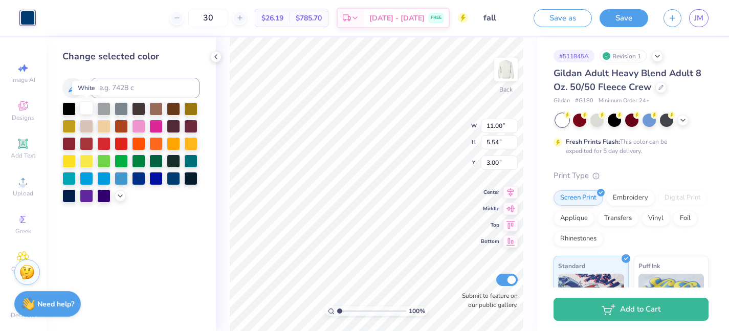
click at [87, 107] on div at bounding box center [86, 107] width 13 height 13
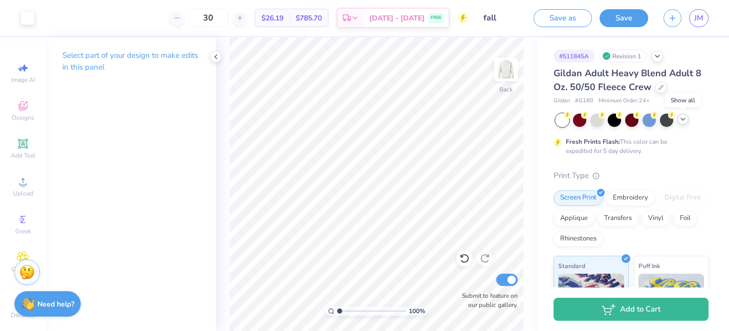
click at [682, 122] on icon at bounding box center [683, 119] width 8 height 8
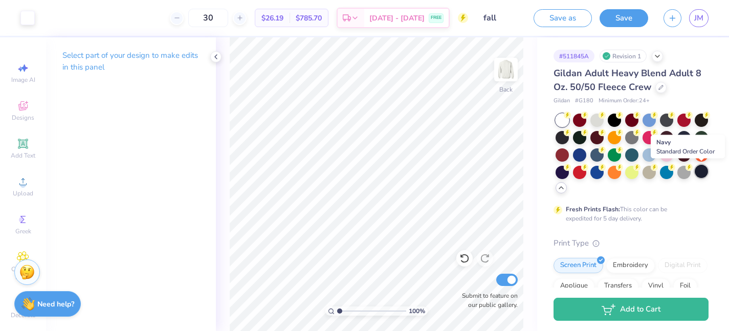
click at [702, 168] on div at bounding box center [701, 171] width 13 height 13
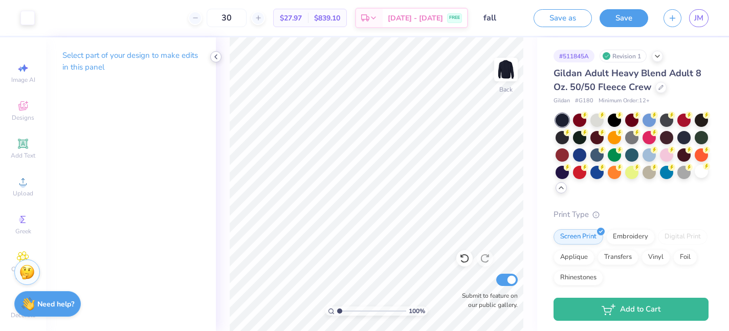
click at [216, 57] on icon at bounding box center [216, 57] width 8 height 8
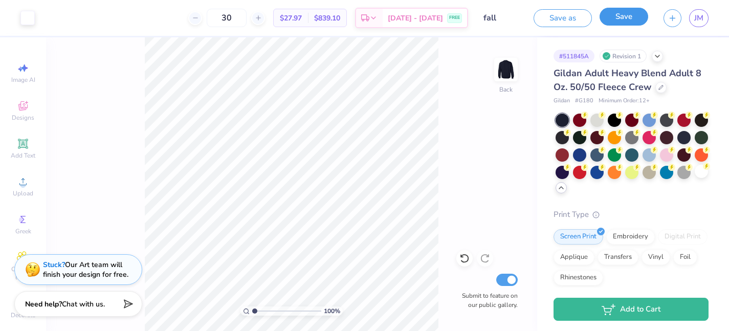
click at [628, 20] on button "Save" at bounding box center [623, 17] width 49 height 18
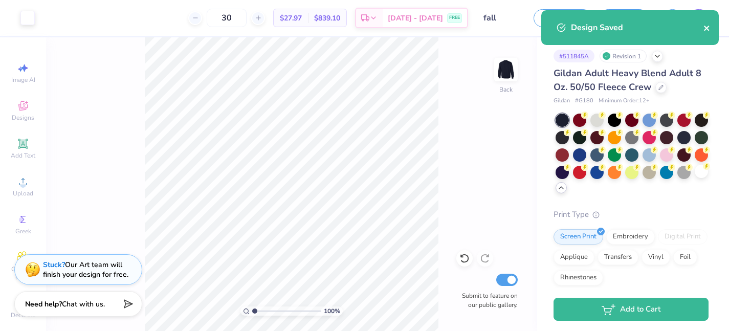
click at [704, 27] on icon "close" at bounding box center [706, 28] width 7 height 8
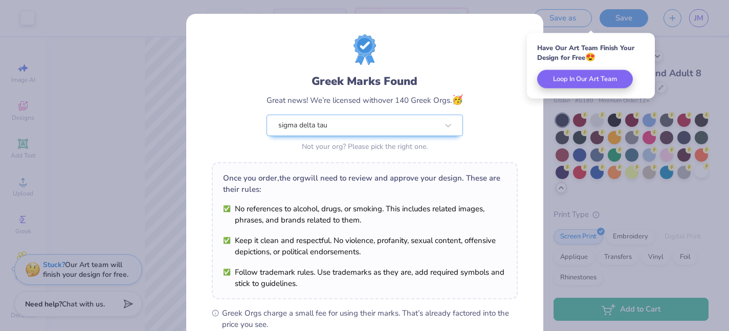
scroll to position [148, 0]
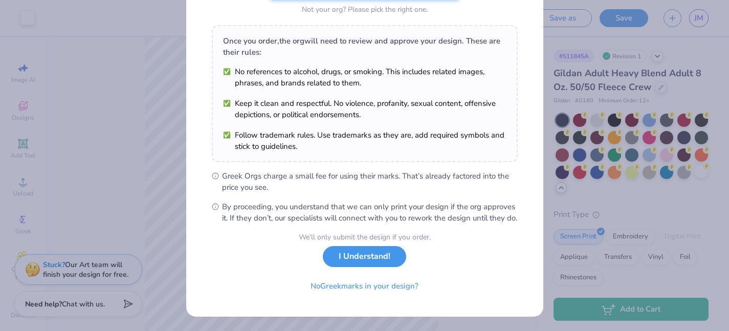
click at [365, 263] on button "I Understand!" at bounding box center [364, 256] width 83 height 21
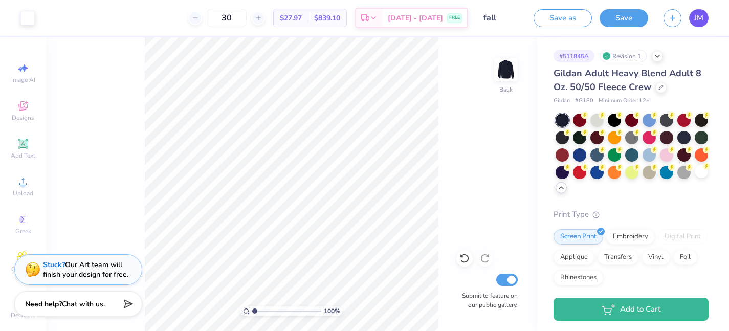
click at [700, 18] on span "JM" at bounding box center [698, 18] width 9 height 12
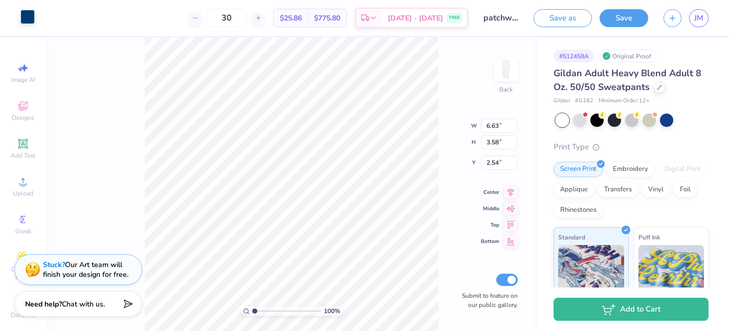
click at [28, 17] on div at bounding box center [27, 17] width 14 height 14
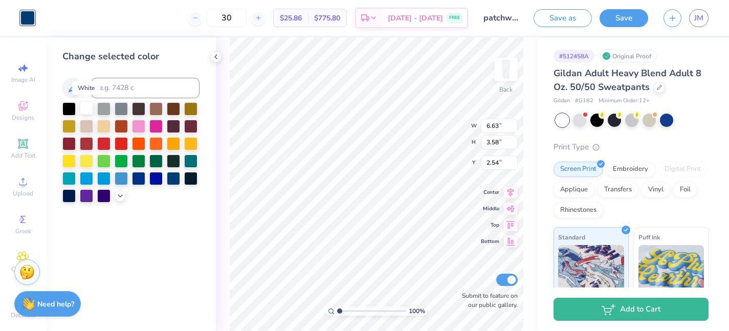
click at [89, 104] on div at bounding box center [86, 107] width 13 height 13
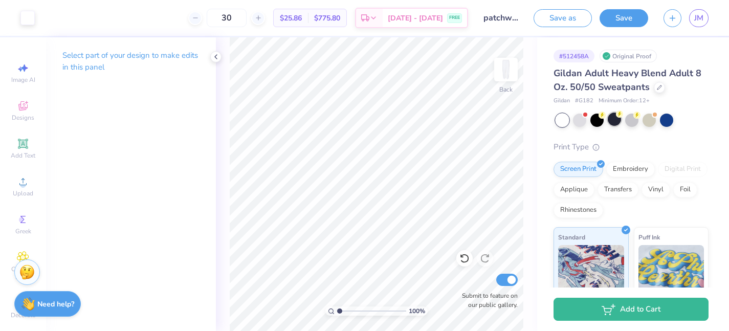
click at [616, 120] on div at bounding box center [614, 119] width 13 height 13
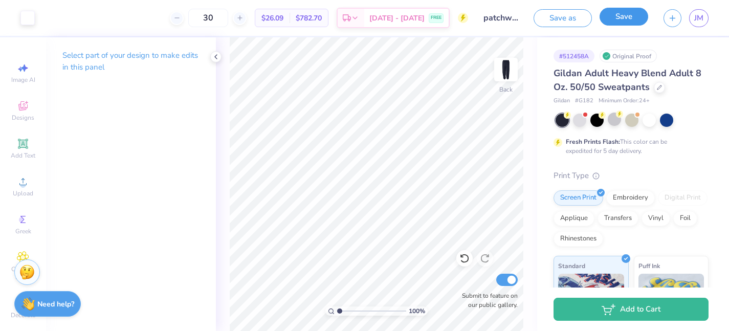
click at [625, 20] on button "Save" at bounding box center [623, 17] width 49 height 18
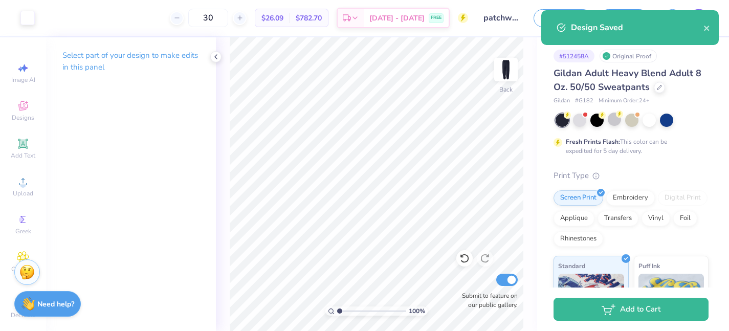
click at [695, 19] on div "Design Saved" at bounding box center [629, 27] width 177 height 35
click at [709, 30] on icon "close" at bounding box center [706, 28] width 7 height 8
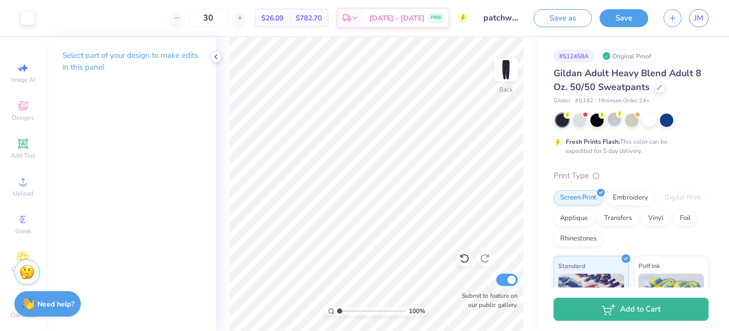
click at [697, 12] on div "Design Saved" at bounding box center [630, 10] width 182 height 4
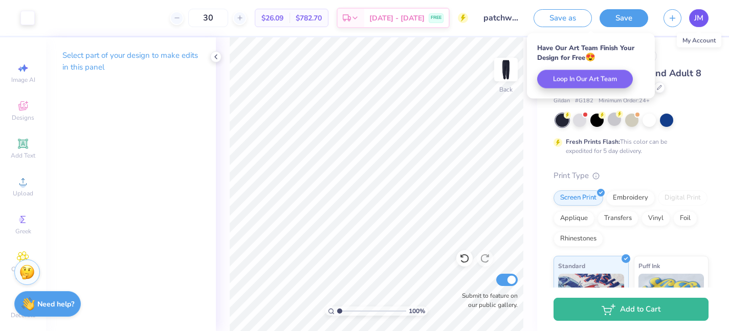
click at [699, 21] on span "JM" at bounding box center [698, 18] width 9 height 12
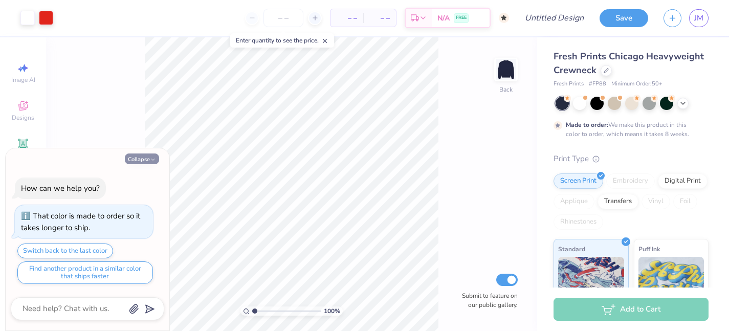
click at [148, 156] on button "Collapse" at bounding box center [142, 158] width 34 height 11
type textarea "x"
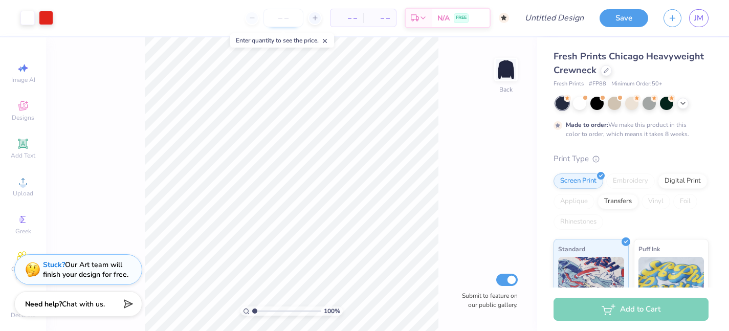
click at [285, 19] on input "number" at bounding box center [283, 18] width 40 height 18
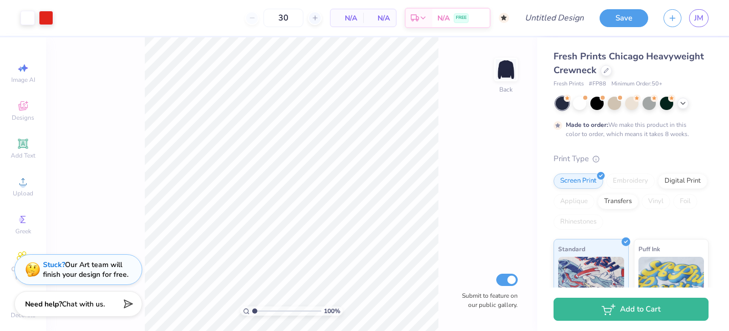
type input "3"
type input "50"
click at [605, 71] on icon at bounding box center [606, 69] width 5 height 5
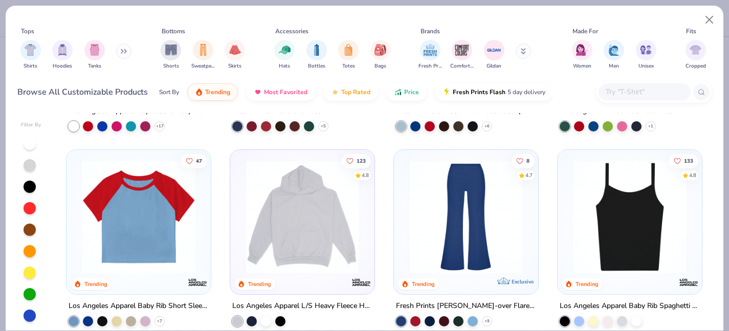
scroll to position [945, 0]
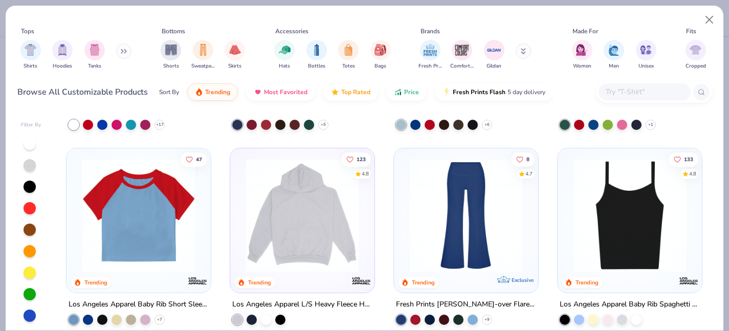
click at [319, 206] on img at bounding box center [302, 216] width 124 height 114
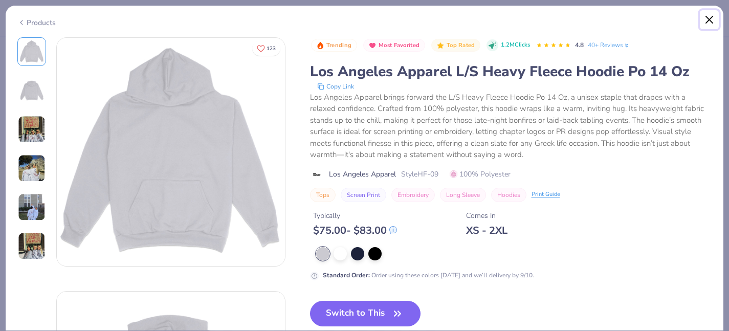
click at [705, 14] on button "Close" at bounding box center [709, 19] width 19 height 19
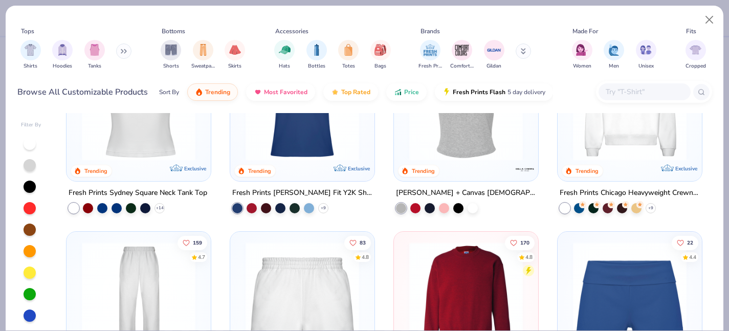
scroll to position [554, 0]
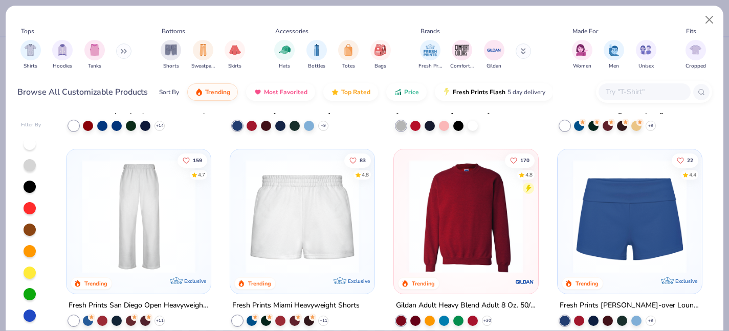
click at [466, 232] on img at bounding box center [466, 217] width 124 height 114
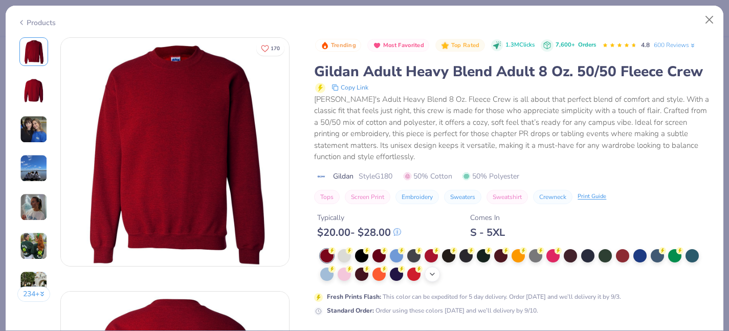
click at [434, 274] on polyline at bounding box center [432, 274] width 4 height 2
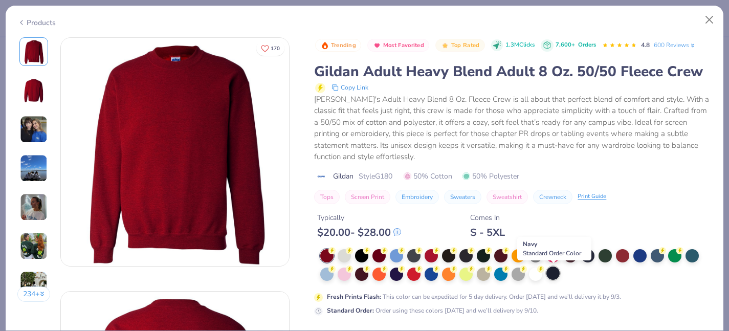
click at [553, 272] on div at bounding box center [552, 272] width 13 height 13
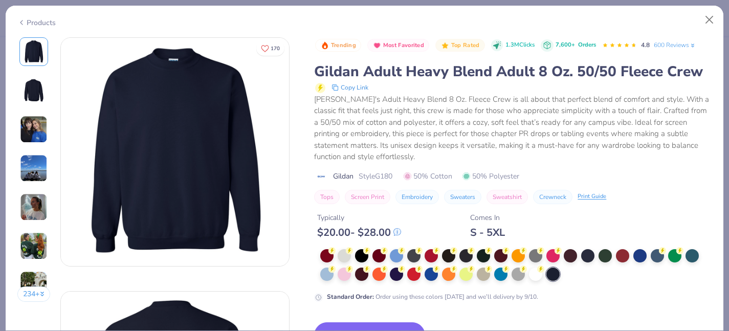
scroll to position [36, 0]
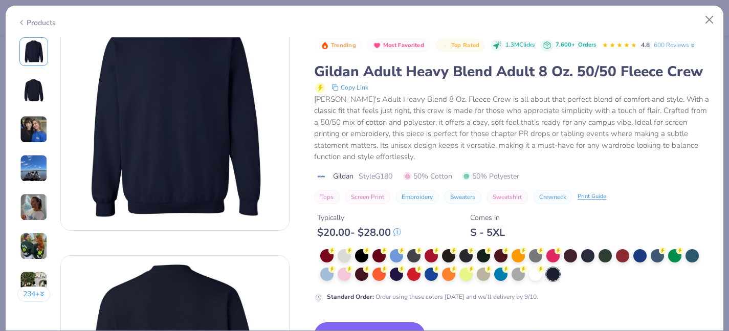
click at [347, 323] on button "Switch to This" at bounding box center [369, 335] width 111 height 26
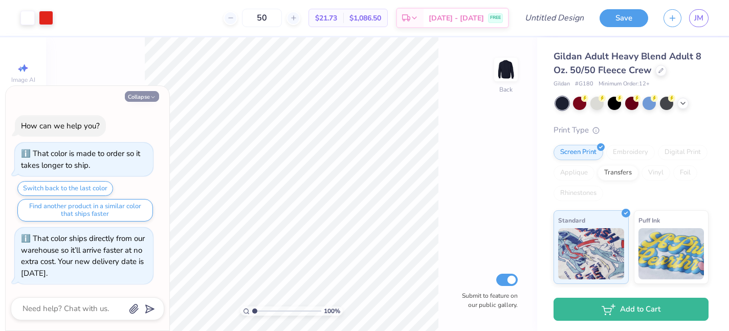
click at [154, 94] on icon "button" at bounding box center [153, 97] width 6 height 6
type textarea "x"
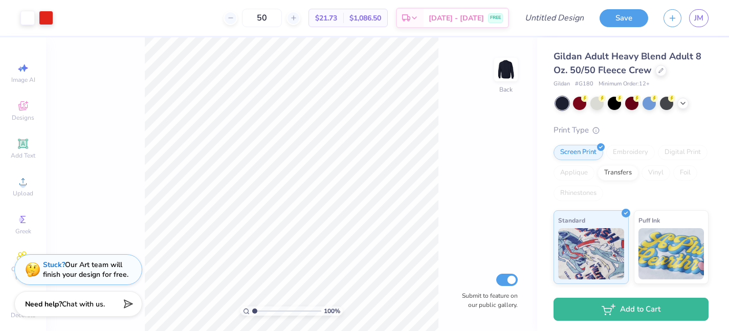
click at [659, 77] on div "Gildan Adult Heavy Blend Adult 8 Oz. 50/50 Fleece Crew" at bounding box center [630, 64] width 155 height 28
click at [659, 72] on div at bounding box center [660, 69] width 11 height 11
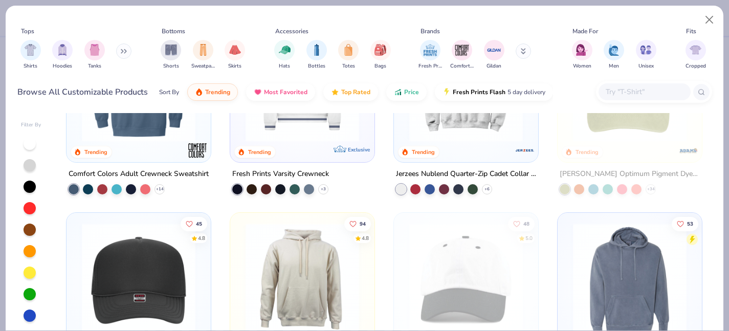
scroll to position [1465, 0]
click at [493, 52] on img "filter for Gildan" at bounding box center [493, 48] width 15 height 15
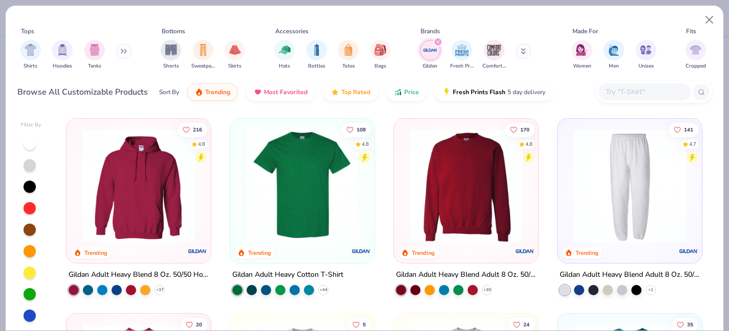
click at [147, 187] on img at bounding box center [139, 186] width 124 height 114
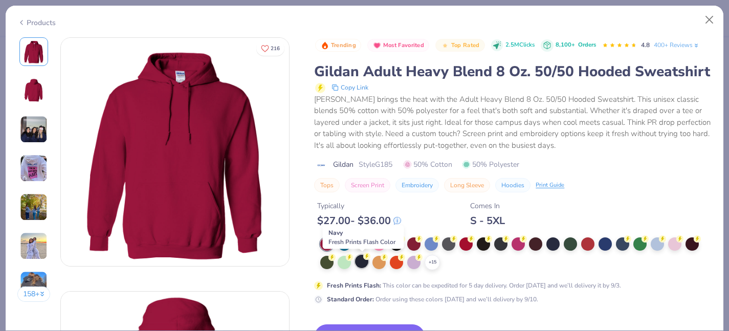
click at [361, 262] on div at bounding box center [361, 261] width 13 height 13
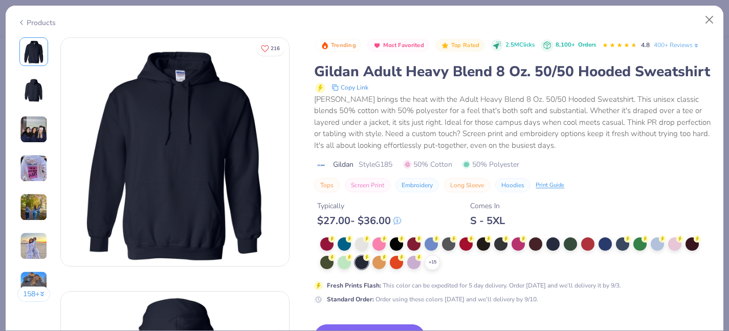
scroll to position [43, 0]
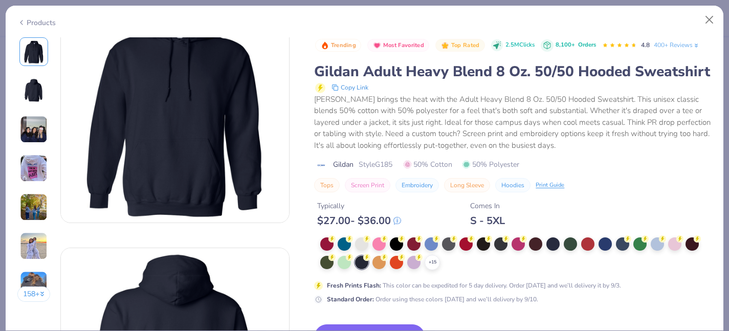
drag, startPoint x: 376, startPoint y: 326, endPoint x: 384, endPoint y: 214, distance: 112.3
click at [376, 326] on button "Switch to This" at bounding box center [369, 337] width 111 height 26
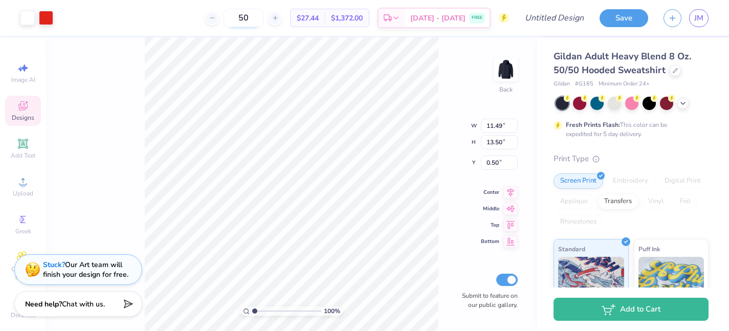
click at [263, 18] on input "50" at bounding box center [244, 18] width 40 height 18
type input "5"
type input "30"
click at [46, 17] on div at bounding box center [46, 17] width 14 height 14
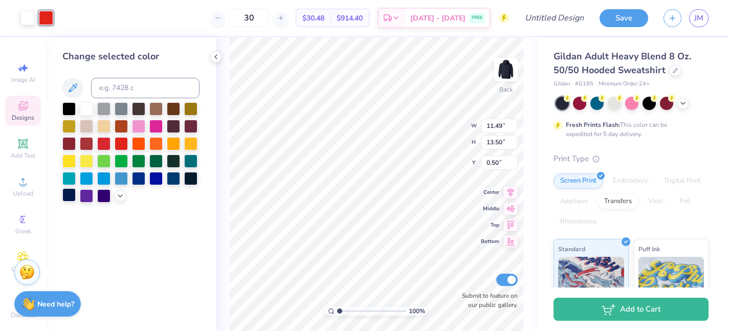
click at [63, 195] on div at bounding box center [68, 194] width 13 height 13
click at [614, 104] on div at bounding box center [614, 102] width 13 height 13
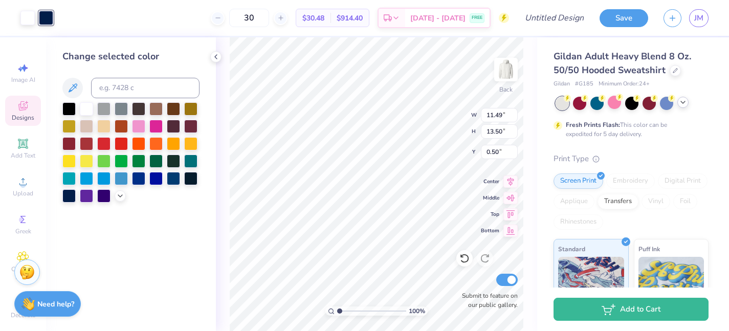
click at [682, 102] on polyline at bounding box center [683, 102] width 4 height 2
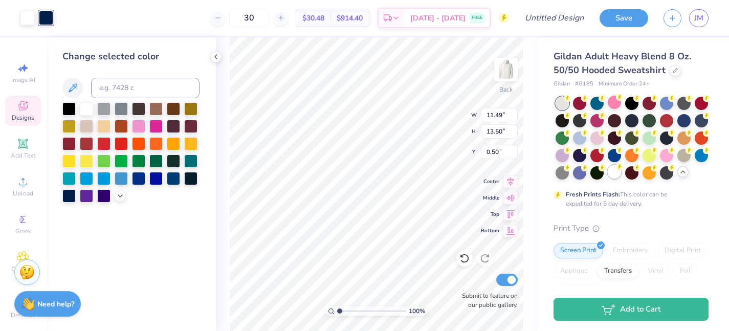
click at [613, 171] on div at bounding box center [614, 171] width 13 height 13
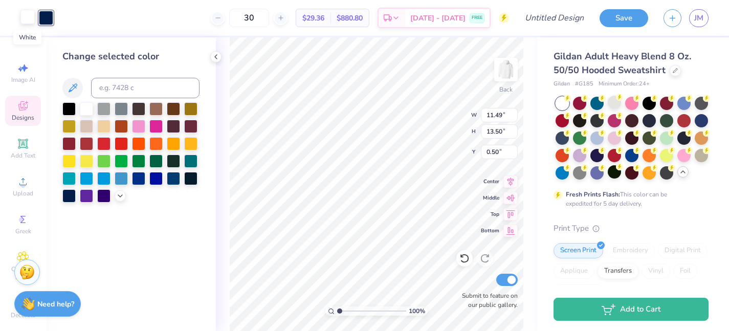
click at [29, 17] on div at bounding box center [27, 17] width 14 height 14
click at [69, 142] on div at bounding box center [68, 142] width 13 height 13
click at [138, 127] on div at bounding box center [138, 125] width 13 height 13
click at [119, 194] on polyline at bounding box center [120, 195] width 4 height 2
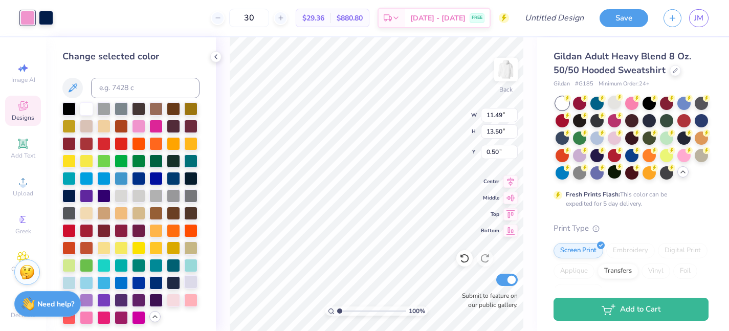
click at [190, 281] on div at bounding box center [190, 281] width 13 height 13
click at [174, 302] on div at bounding box center [173, 299] width 13 height 13
click at [191, 299] on div at bounding box center [190, 299] width 13 height 13
click at [174, 300] on div at bounding box center [173, 299] width 13 height 13
click at [175, 282] on div at bounding box center [173, 282] width 13 height 13
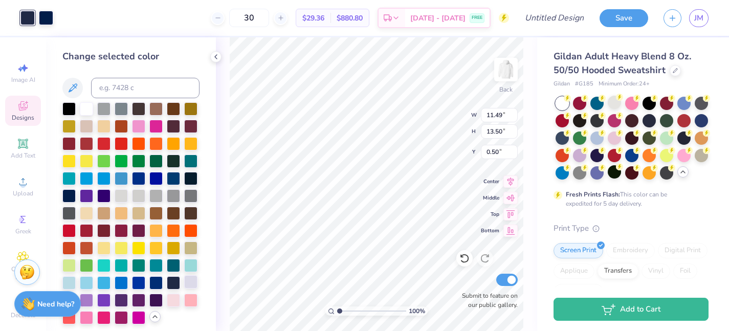
click at [192, 280] on div at bounding box center [190, 281] width 13 height 13
click at [191, 302] on div at bounding box center [190, 299] width 13 height 13
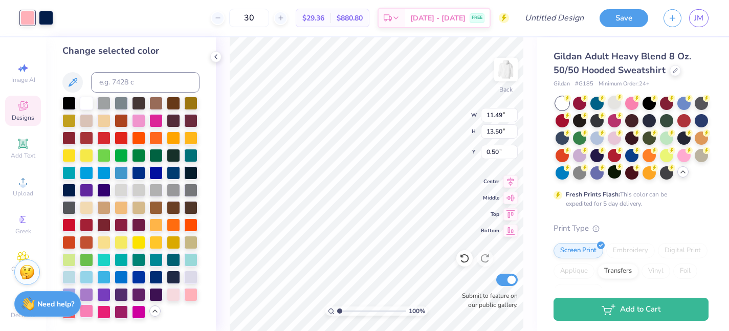
click at [89, 311] on div at bounding box center [86, 310] width 13 height 13
click at [685, 140] on div at bounding box center [683, 136] width 13 height 13
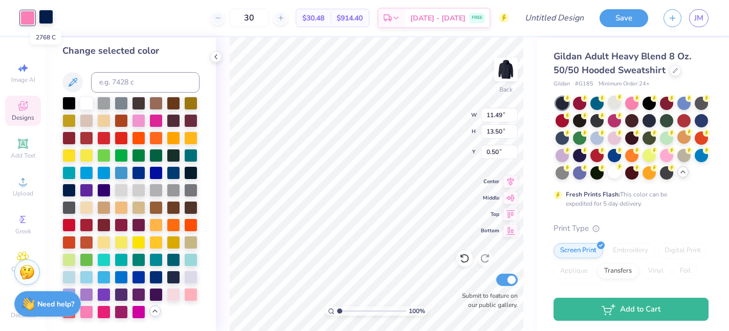
click at [53, 24] on div at bounding box center [46, 17] width 14 height 14
click at [88, 105] on div at bounding box center [86, 102] width 13 height 13
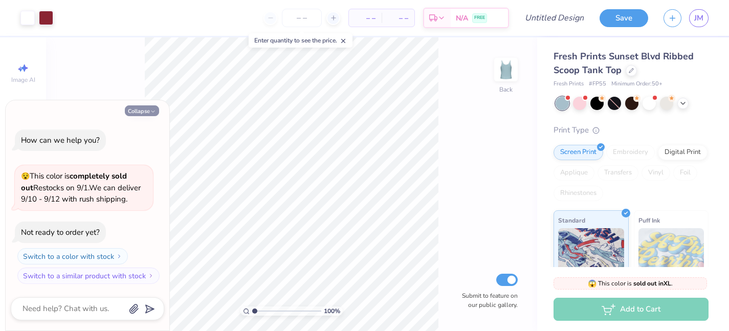
click at [146, 107] on button "Collapse" at bounding box center [142, 110] width 34 height 11
type textarea "x"
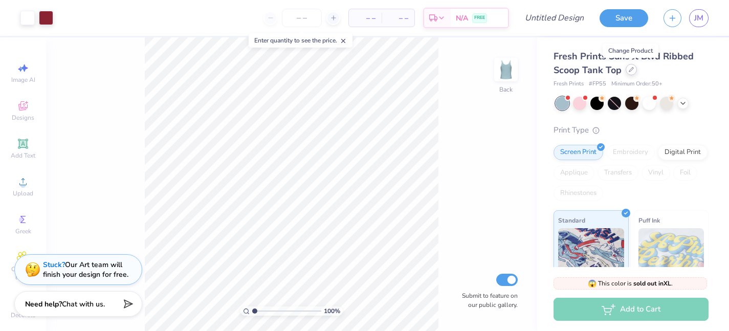
click at [628, 73] on div at bounding box center [631, 69] width 11 height 11
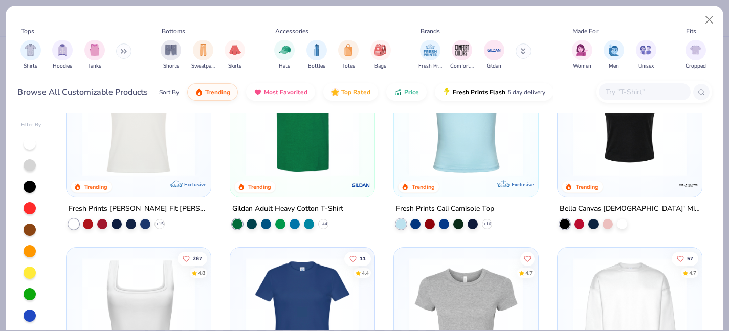
scroll to position [261, 0]
click at [489, 47] on img "filter for Gildan" at bounding box center [493, 48] width 15 height 15
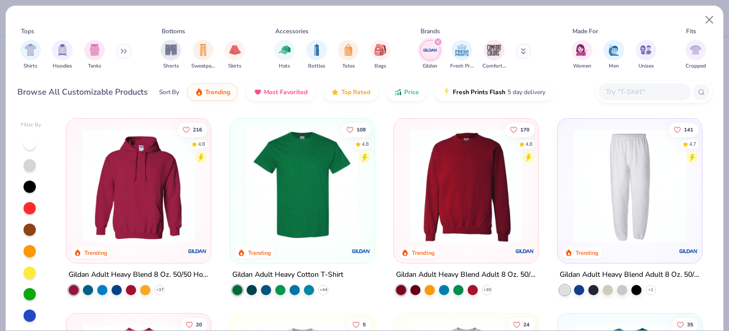
click at [145, 179] on img at bounding box center [139, 186] width 124 height 114
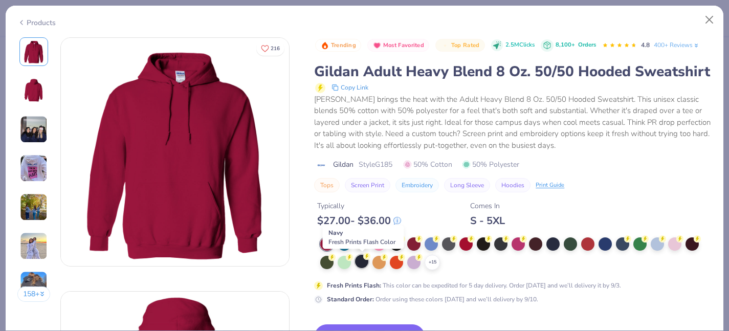
click at [363, 264] on div at bounding box center [361, 261] width 13 height 13
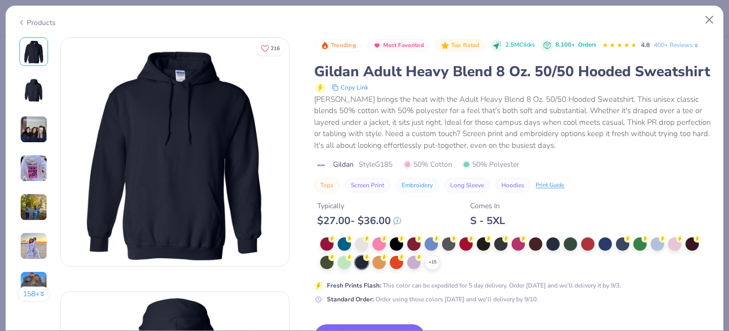
scroll to position [43, 0]
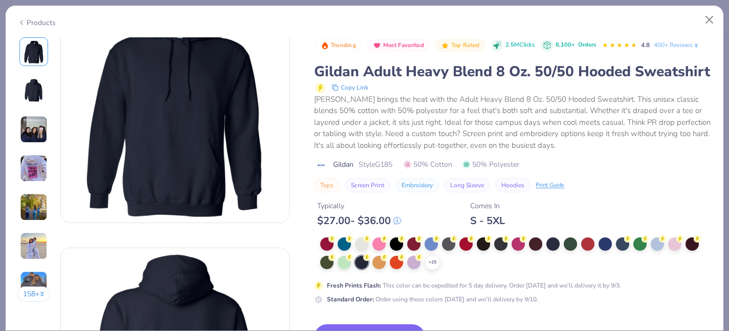
click at [383, 327] on button "Switch to This" at bounding box center [369, 337] width 111 height 26
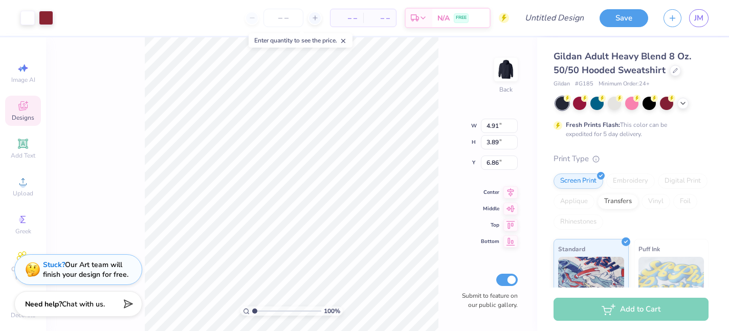
type input "8.80"
type input "6.96"
type input "3.00"
type input "2.24"
drag, startPoint x: 255, startPoint y: 311, endPoint x: 263, endPoint y: 310, distance: 8.2
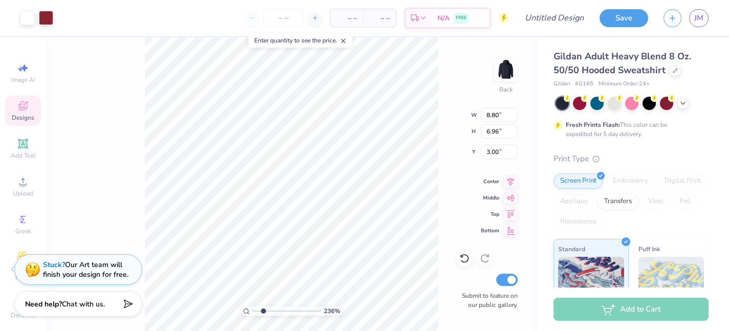
click at [263, 310] on input "range" at bounding box center [286, 310] width 69 height 9
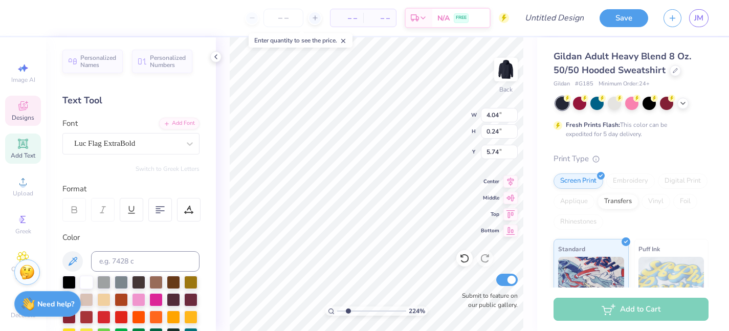
scroll to position [0, 1]
type textarea "sigma delta tau"
type input "5.88"
type input "2.20"
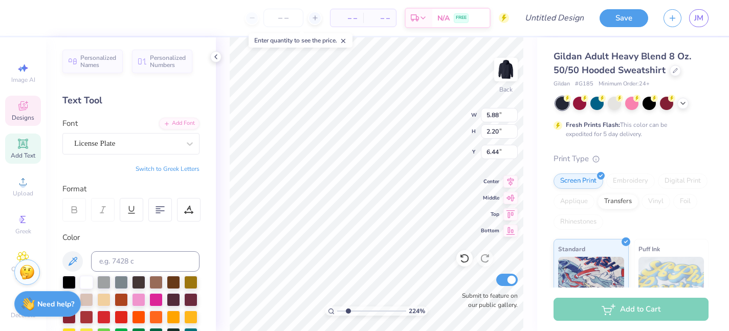
type input "6.44"
type textarea "sig delt"
type input "8.05"
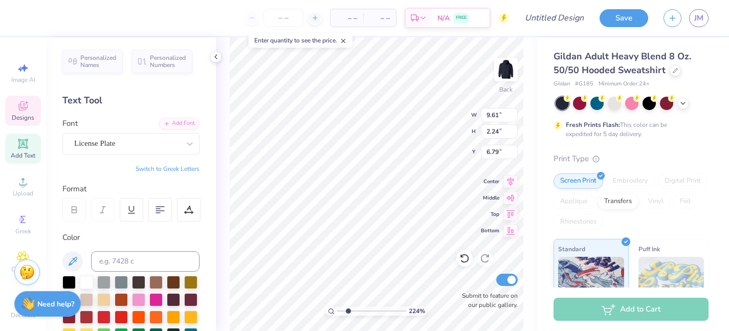
type input "1.88"
type input "7.15"
type textarea "sig delt"
type input "6.65"
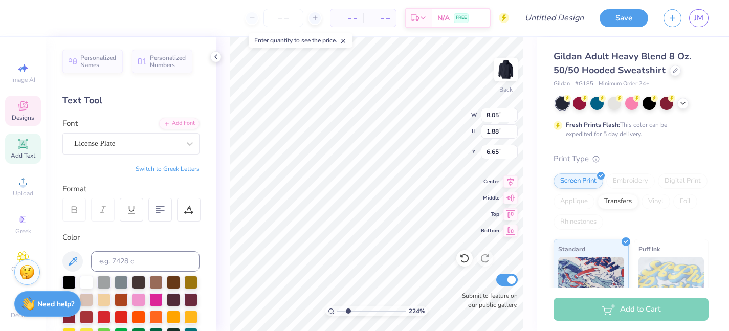
type input "3.28"
type input "0.39"
type input "9.03"
type input "8.05"
type input "1.88"
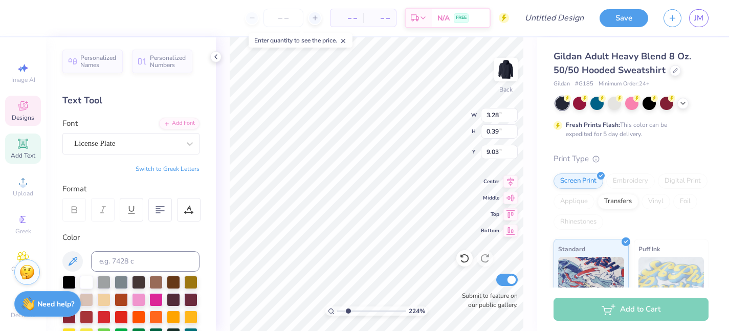
type input "6.65"
type textarea "sigdelt"
type input "9.04"
type textarea "EST 1917"
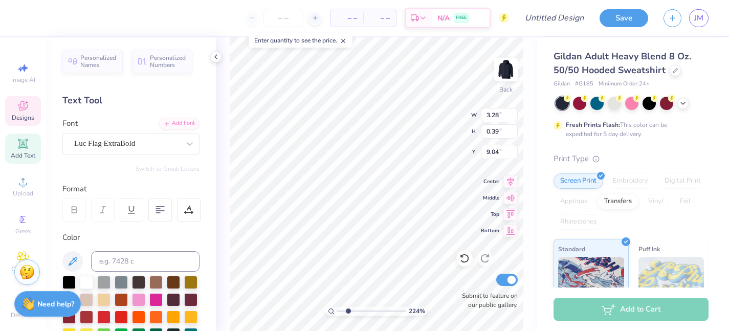
scroll to position [0, 1]
drag, startPoint x: 348, startPoint y: 311, endPoint x: 306, endPoint y: 309, distance: 41.5
type input "1"
click at [337, 309] on input "range" at bounding box center [371, 310] width 69 height 9
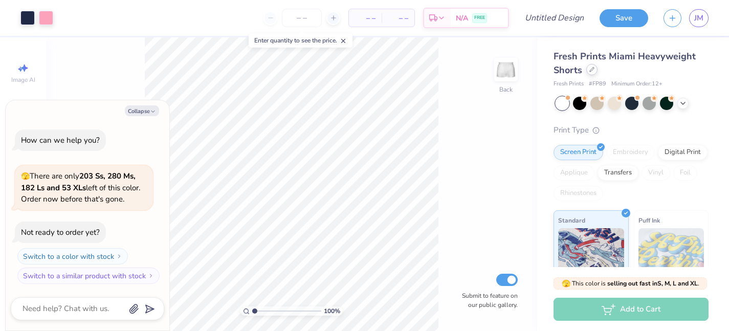
click at [592, 69] on icon at bounding box center [592, 70] width 4 height 4
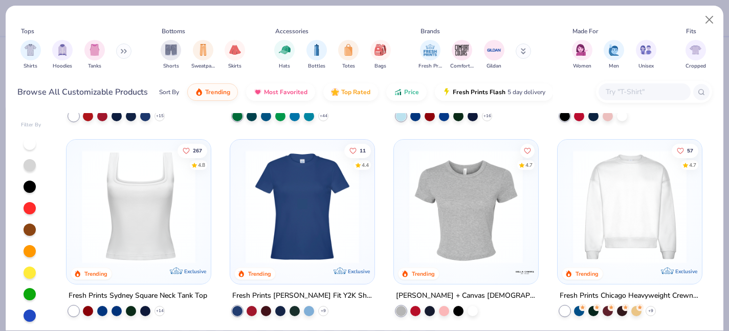
scroll to position [380, 0]
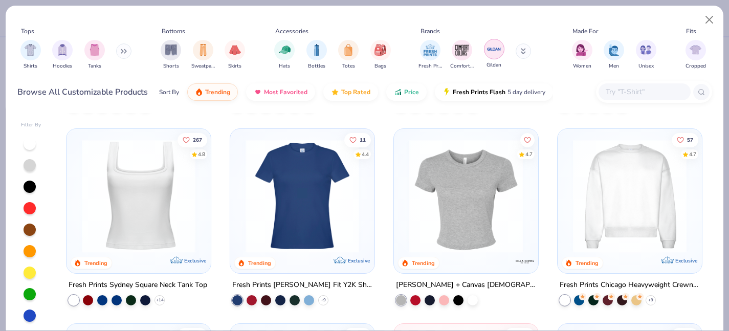
click at [487, 54] on img "filter for Gildan" at bounding box center [493, 48] width 15 height 15
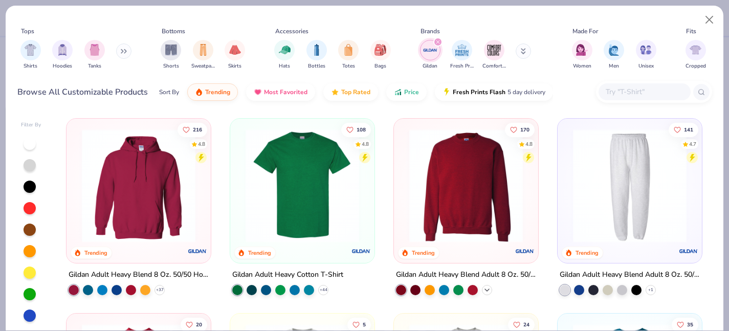
click at [487, 286] on icon at bounding box center [487, 290] width 8 height 8
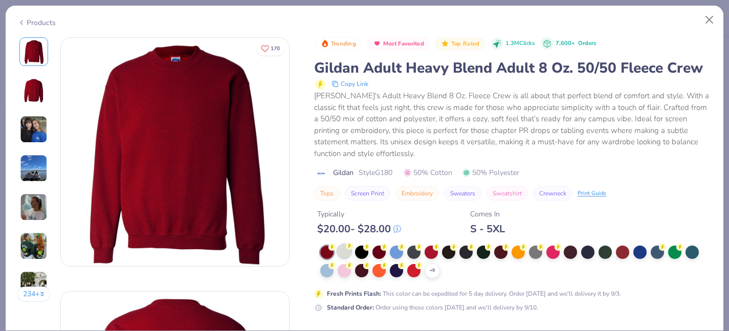
click at [345, 249] on div at bounding box center [344, 250] width 13 height 13
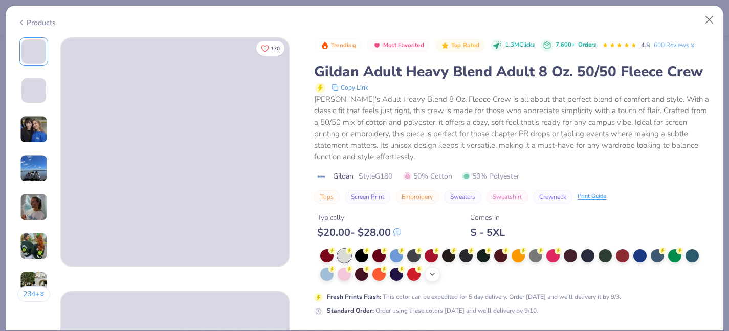
click at [434, 274] on icon at bounding box center [432, 274] width 8 height 8
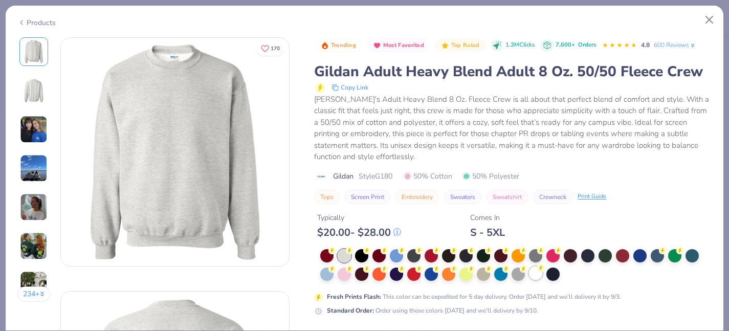
click at [537, 276] on div at bounding box center [535, 272] width 13 height 13
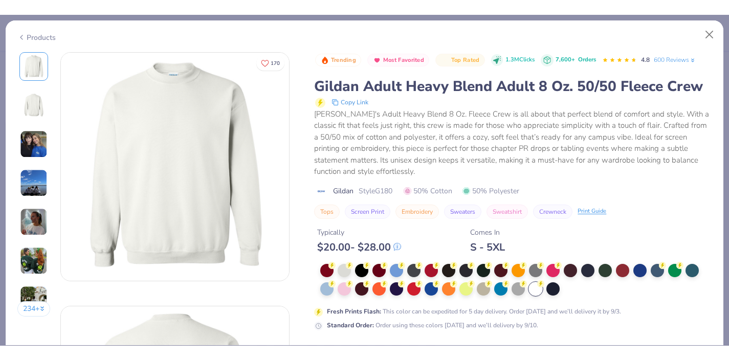
scroll to position [103, 0]
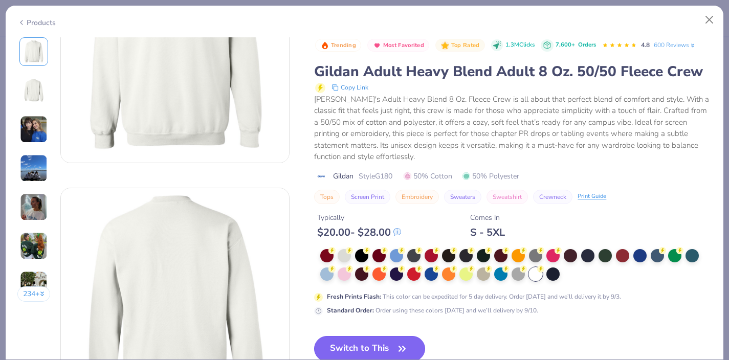
click at [384, 330] on button "Switch to This" at bounding box center [369, 349] width 111 height 26
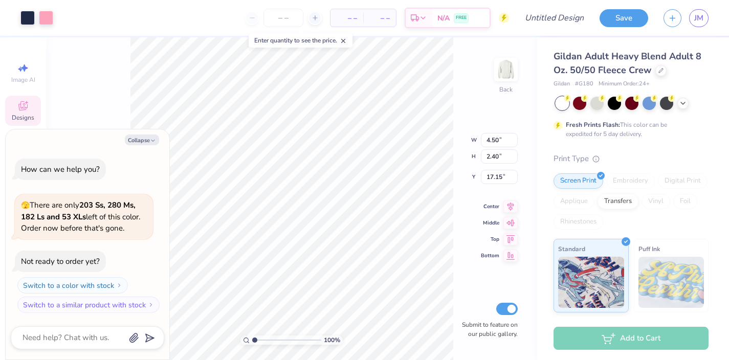
type textarea "x"
type input "5.25"
type textarea "x"
type input "4.27"
type textarea "x"
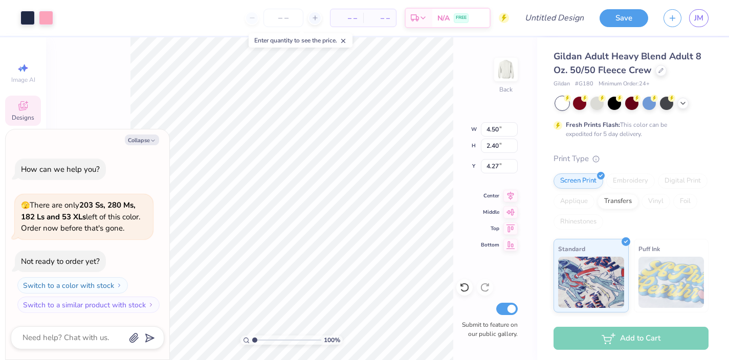
type input "7.83"
type textarea "x"
type input "9.69"
type input "5.18"
type input "5.06"
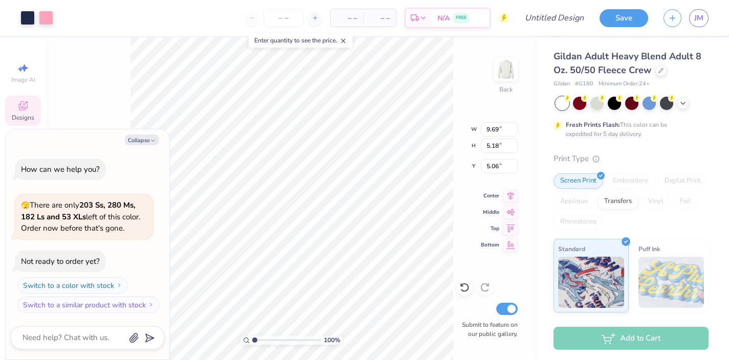
type textarea "x"
type input "3.27"
type textarea "x"
drag, startPoint x: 254, startPoint y: 339, endPoint x: 260, endPoint y: 338, distance: 6.2
type input "2.02"
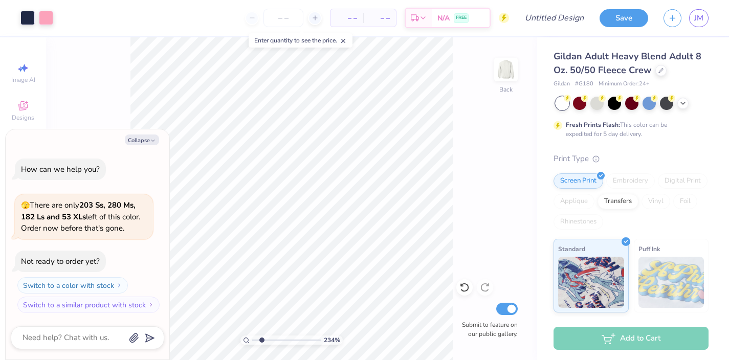
click at [261, 330] on input "range" at bounding box center [286, 340] width 69 height 9
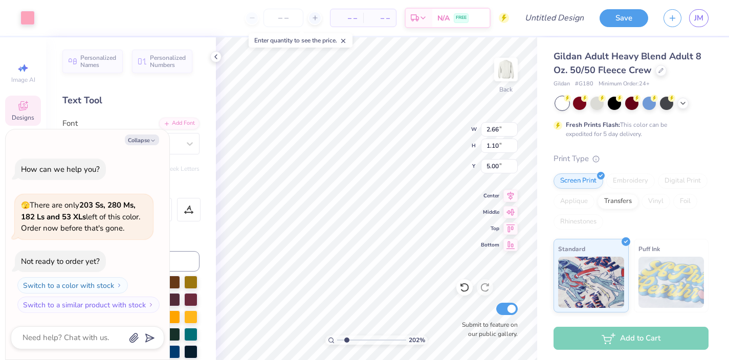
type textarea "x"
type input "5.01"
type textarea "x"
type input "6.25"
type textarea "x"
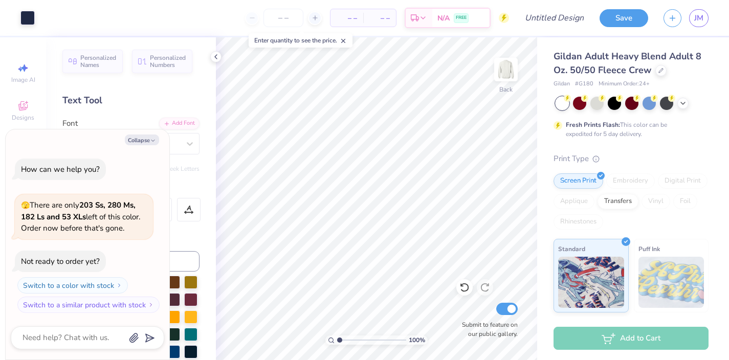
drag, startPoint x: 345, startPoint y: 341, endPoint x: 325, endPoint y: 338, distance: 19.6
type input "1"
click at [337, 330] on input "range" at bounding box center [371, 340] width 69 height 9
click at [147, 138] on button "Collapse" at bounding box center [142, 140] width 34 height 11
type textarea "x"
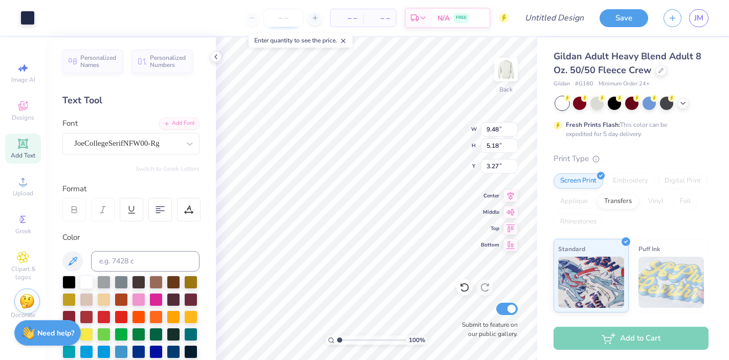
click at [277, 13] on input "number" at bounding box center [283, 18] width 40 height 18
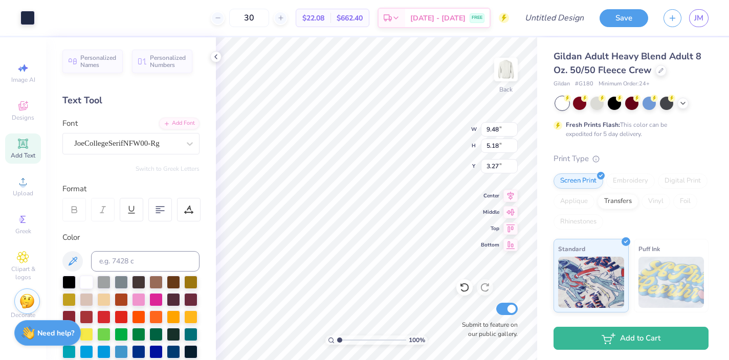
type input "30"
type input "3.44"
click at [169, 141] on div "JoeCollegeSerifNFW00-Rg" at bounding box center [126, 144] width 107 height 16
type input "8.70"
type input "2.64"
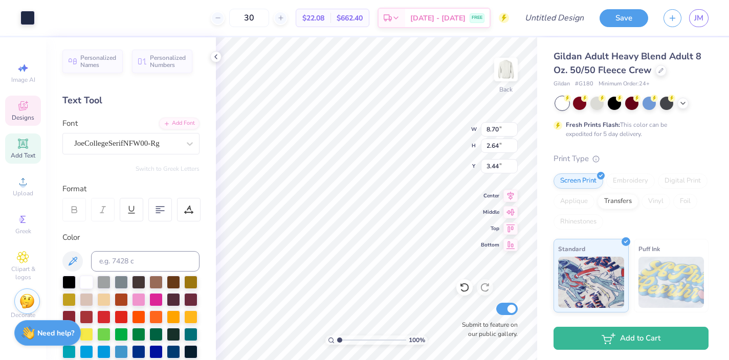
type input "6.12"
type input "9.48"
type input "2.68"
type input "3.44"
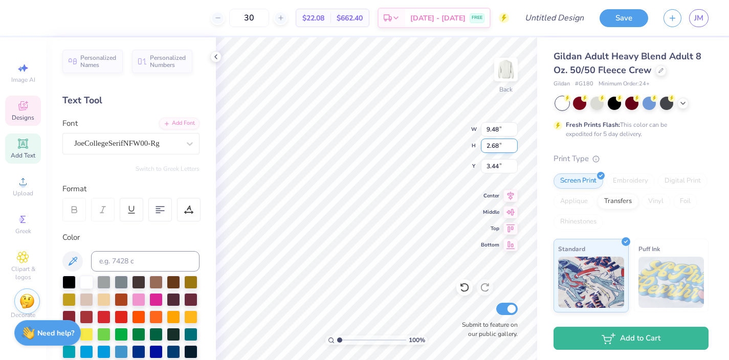
type textarea "sig"
type input "8.70"
type input "2.64"
type input "6.12"
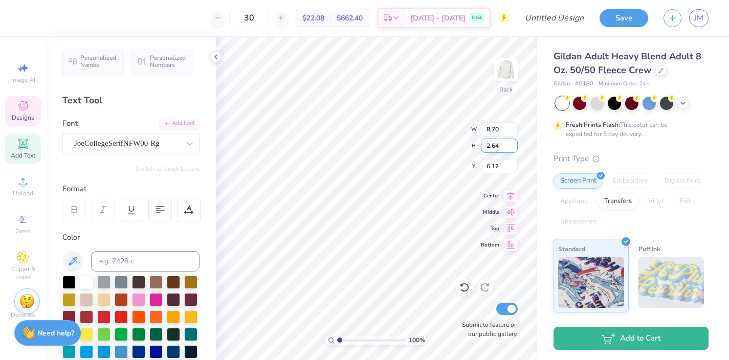
scroll to position [0, 1]
type textarea "DELT"
type input "7.84"
type input "5.89"
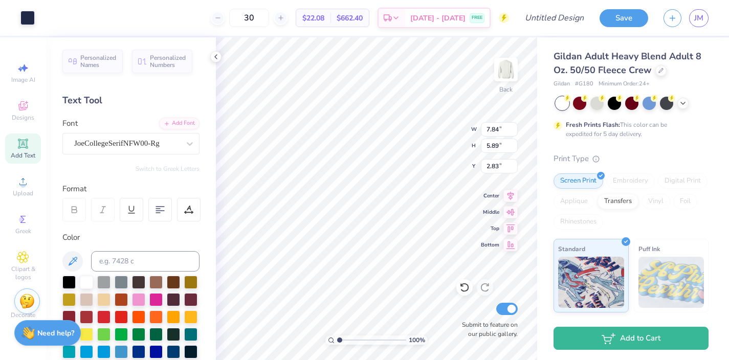
type input "3.26"
type input "4.51"
type input "7.84"
type input "2.94"
type input "4.42"
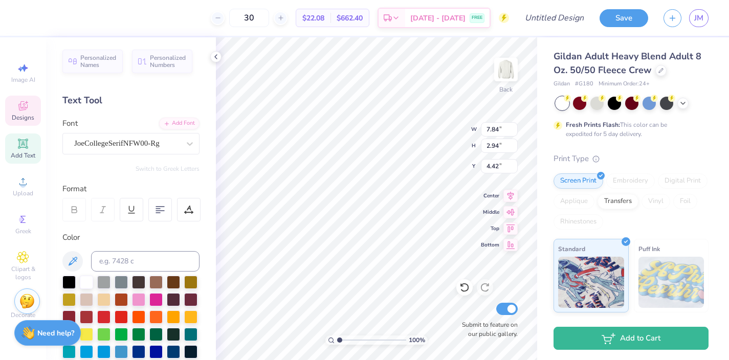
type input "4.85"
type input "2.77"
type input "4.60"
type input "7.84"
type input "2.94"
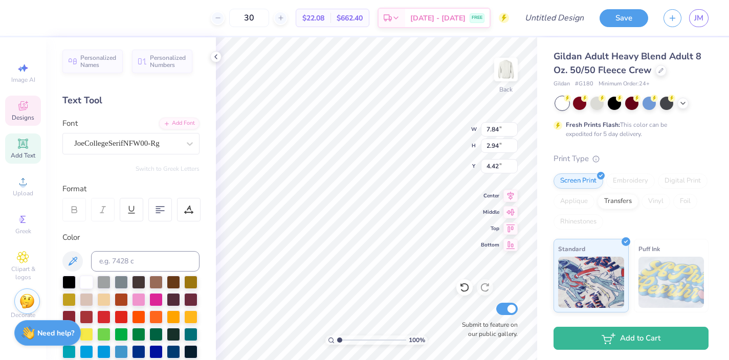
type input "7.36"
type input "4.85"
type input "2.77"
type input "4.60"
type textarea "sig DELT"
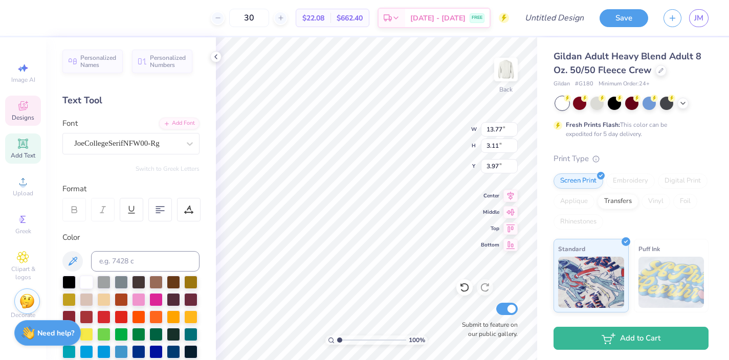
type input "3.97"
type input "12.81"
type input "2.90"
type input "4.18"
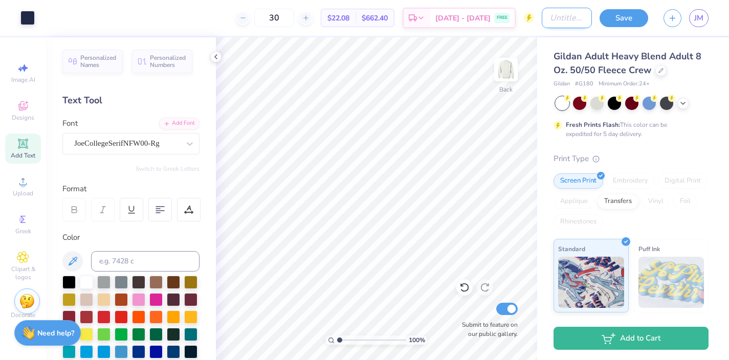
click at [560, 19] on input "Design Title" at bounding box center [567, 18] width 50 height 20
type input "simple"
click at [604, 20] on button "Save" at bounding box center [623, 17] width 49 height 18
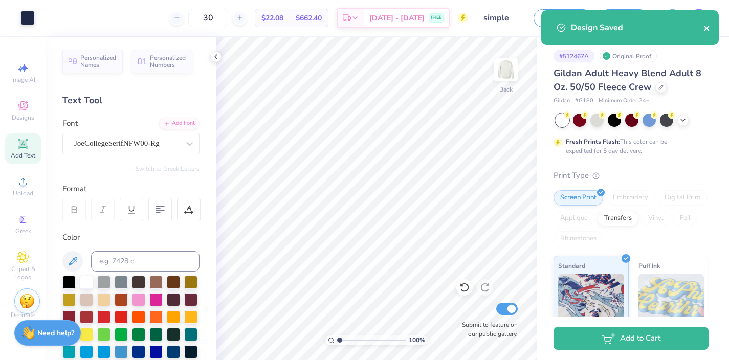
click at [706, 28] on icon "close" at bounding box center [706, 28] width 5 height 5
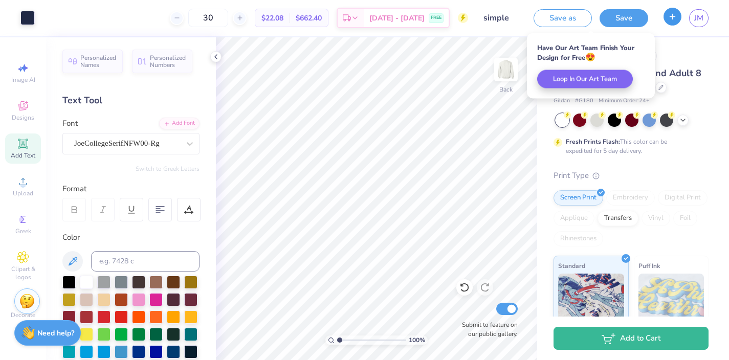
click at [672, 21] on button "button" at bounding box center [672, 17] width 18 height 18
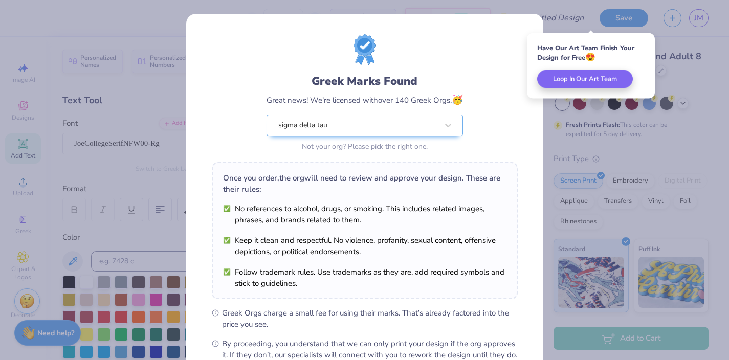
scroll to position [119, 0]
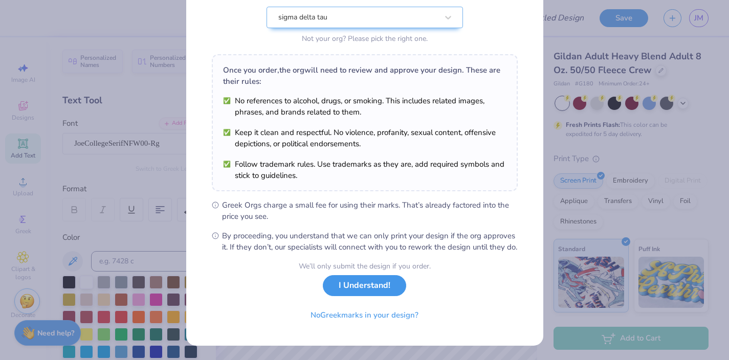
click at [357, 292] on button "I Understand!" at bounding box center [364, 285] width 83 height 21
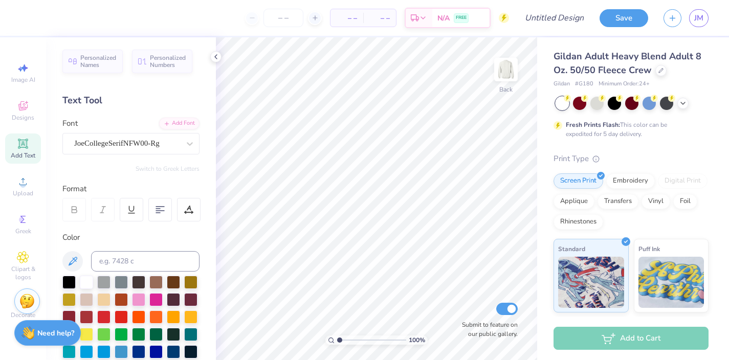
scroll to position [0, 0]
click at [655, 72] on div at bounding box center [660, 69] width 11 height 11
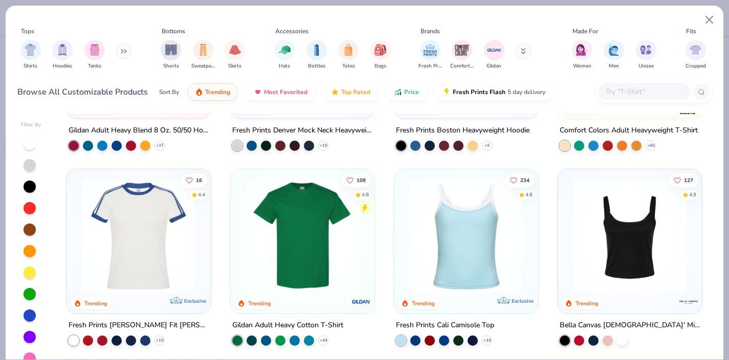
scroll to position [84, 0]
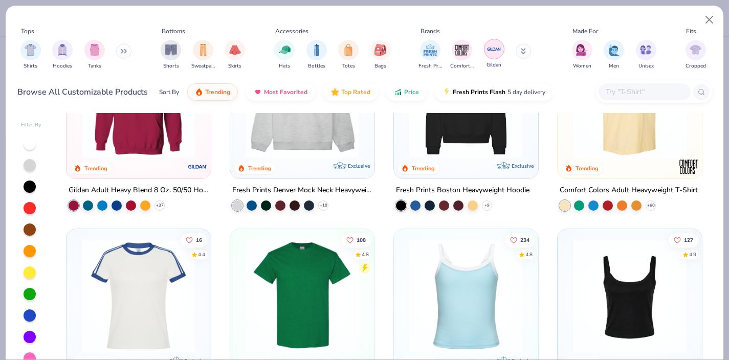
click at [498, 51] on img "filter for Gildan" at bounding box center [493, 48] width 15 height 15
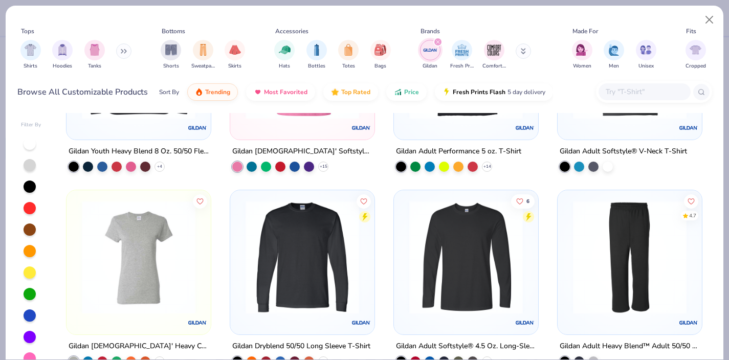
scroll to position [1164, 0]
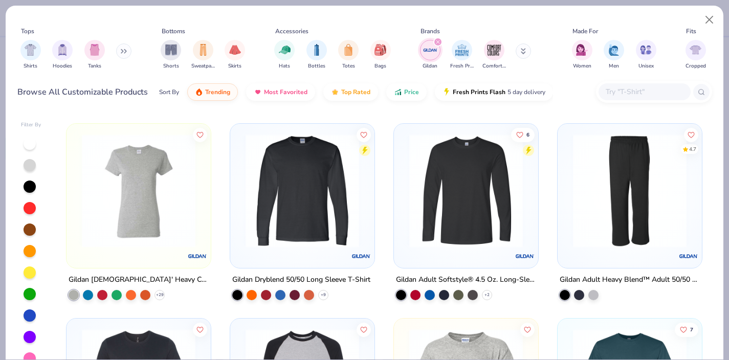
click at [608, 263] on div "4.7" at bounding box center [630, 196] width 144 height 144
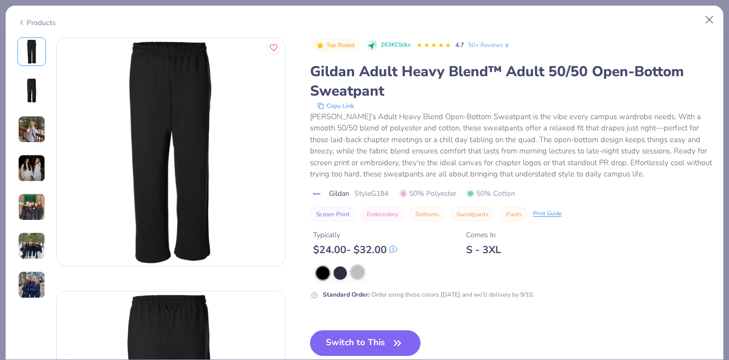
click at [358, 272] on div at bounding box center [357, 271] width 13 height 13
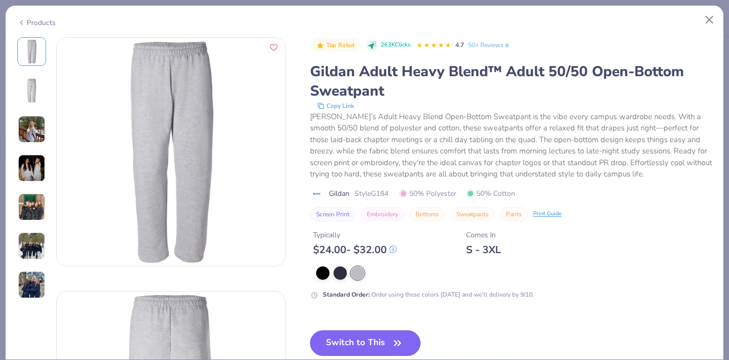
click at [356, 330] on button "Switch to This" at bounding box center [365, 343] width 111 height 26
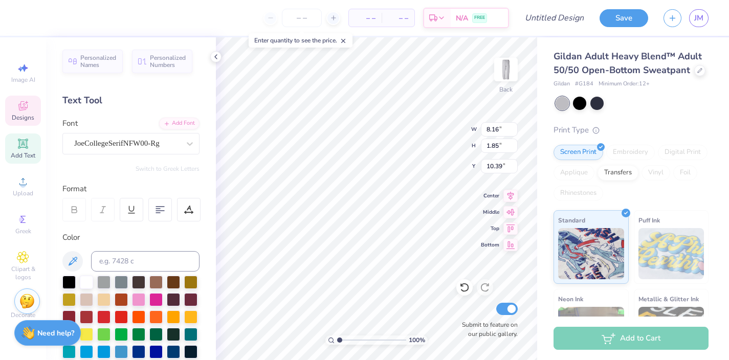
type input "3.47"
type input "6.89"
type input "1.56"
type input "3.72"
click at [295, 16] on input "number" at bounding box center [302, 18] width 40 height 18
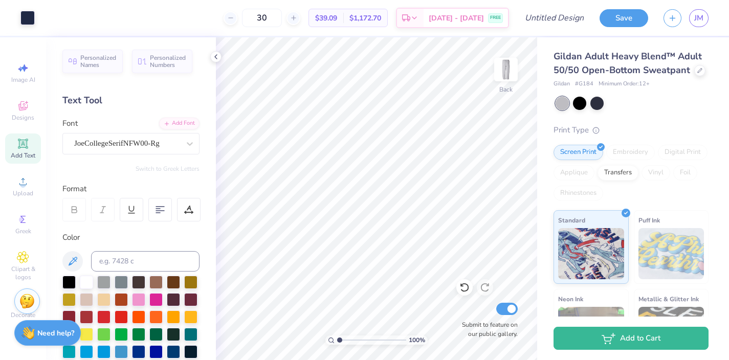
type input "30"
click at [700, 19] on span "JM" at bounding box center [698, 18] width 9 height 12
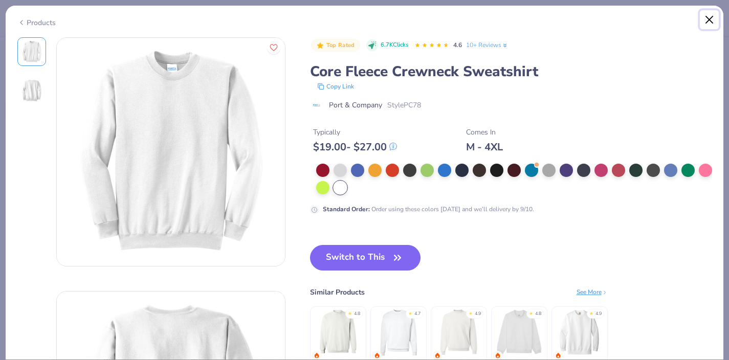
click at [706, 25] on button "Close" at bounding box center [709, 19] width 19 height 19
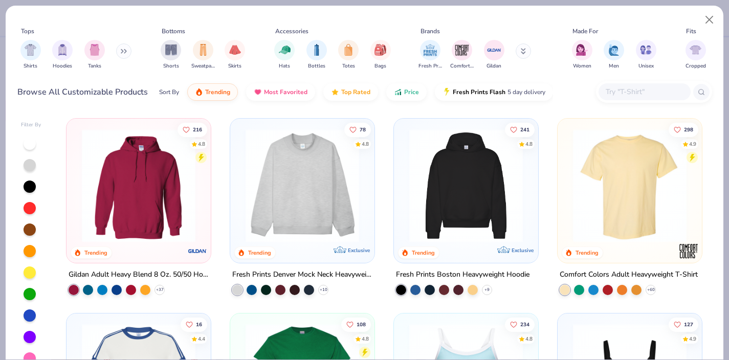
click at [652, 94] on input "text" at bounding box center [644, 92] width 79 height 12
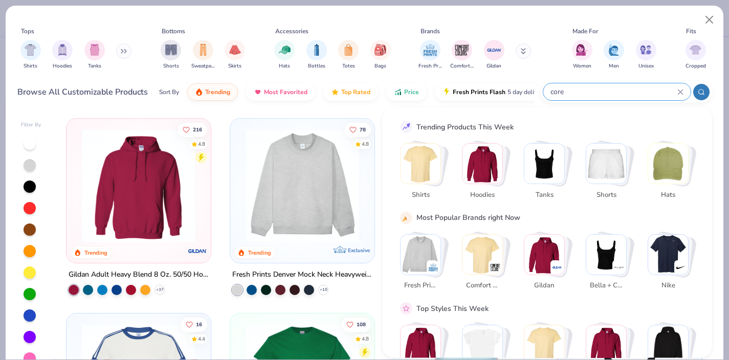
type input "core"
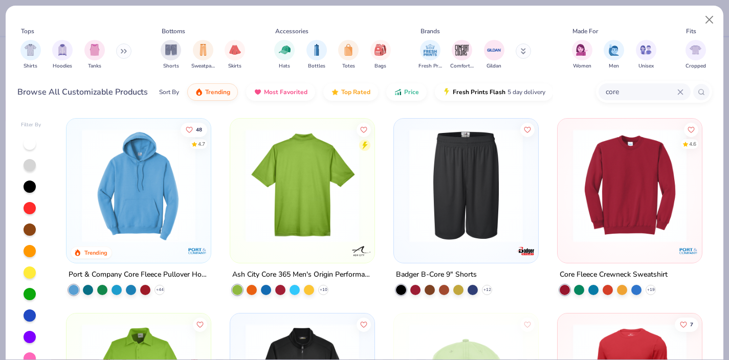
scroll to position [31, 0]
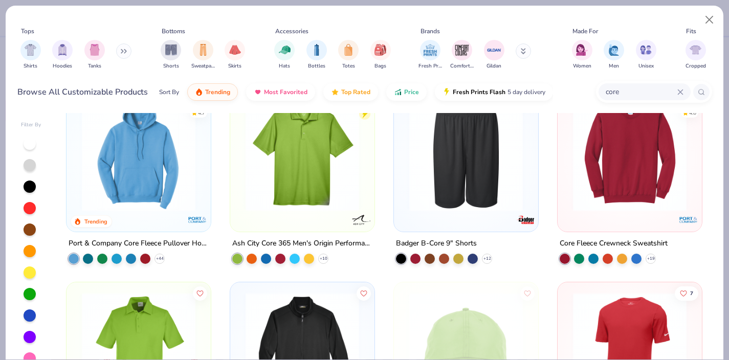
click at [662, 173] on img at bounding box center [630, 155] width 124 height 114
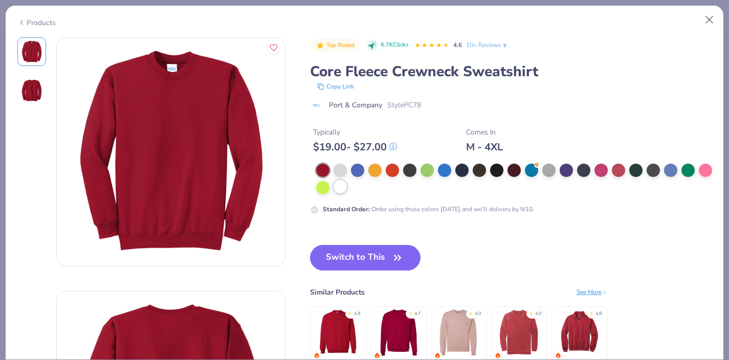
click at [341, 190] on div at bounding box center [339, 186] width 13 height 13
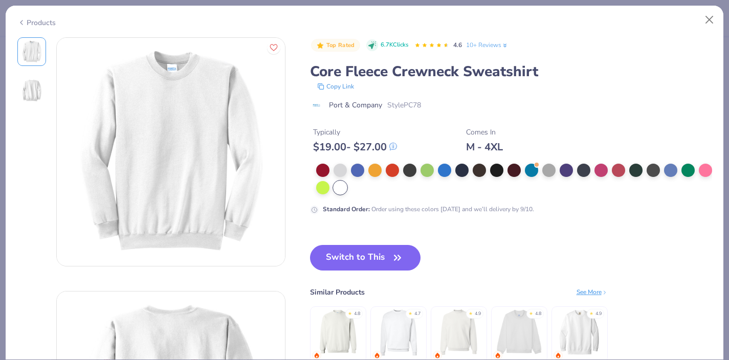
click at [368, 250] on button "Switch to This" at bounding box center [365, 258] width 111 height 26
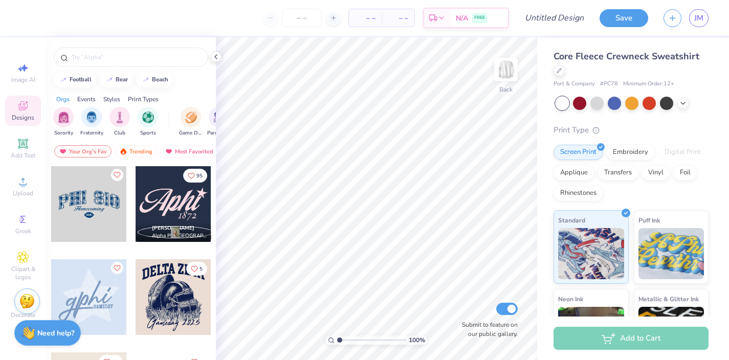
click at [192, 211] on div at bounding box center [174, 204] width 76 height 76
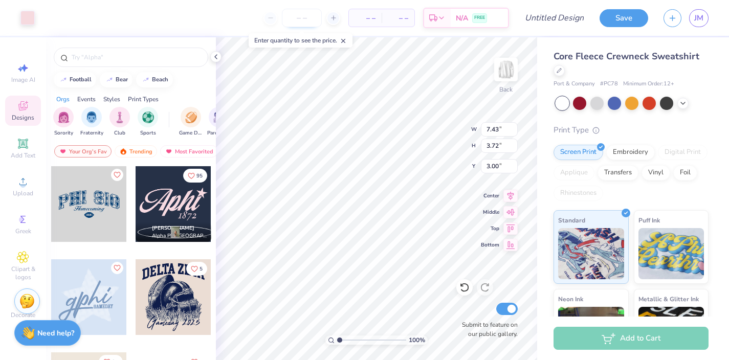
click at [298, 17] on input "number" at bounding box center [302, 18] width 40 height 18
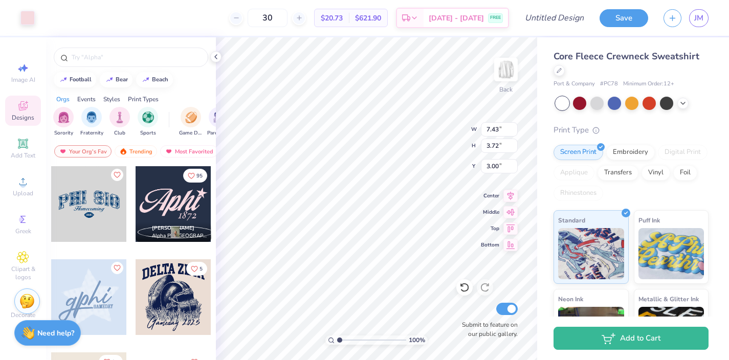
type input "30"
click at [32, 12] on div at bounding box center [27, 17] width 14 height 14
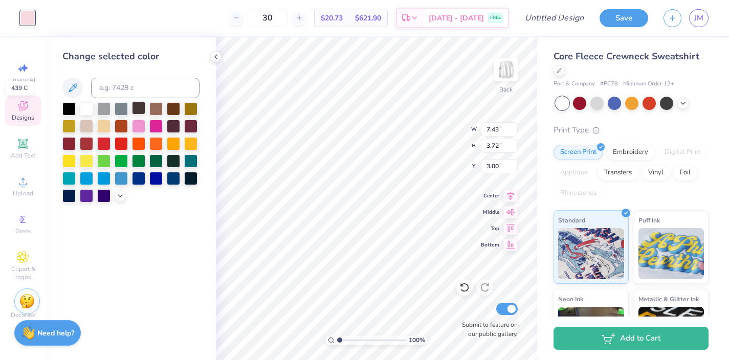
click at [136, 109] on div at bounding box center [138, 107] width 13 height 13
